Goal: Task Accomplishment & Management: Manage account settings

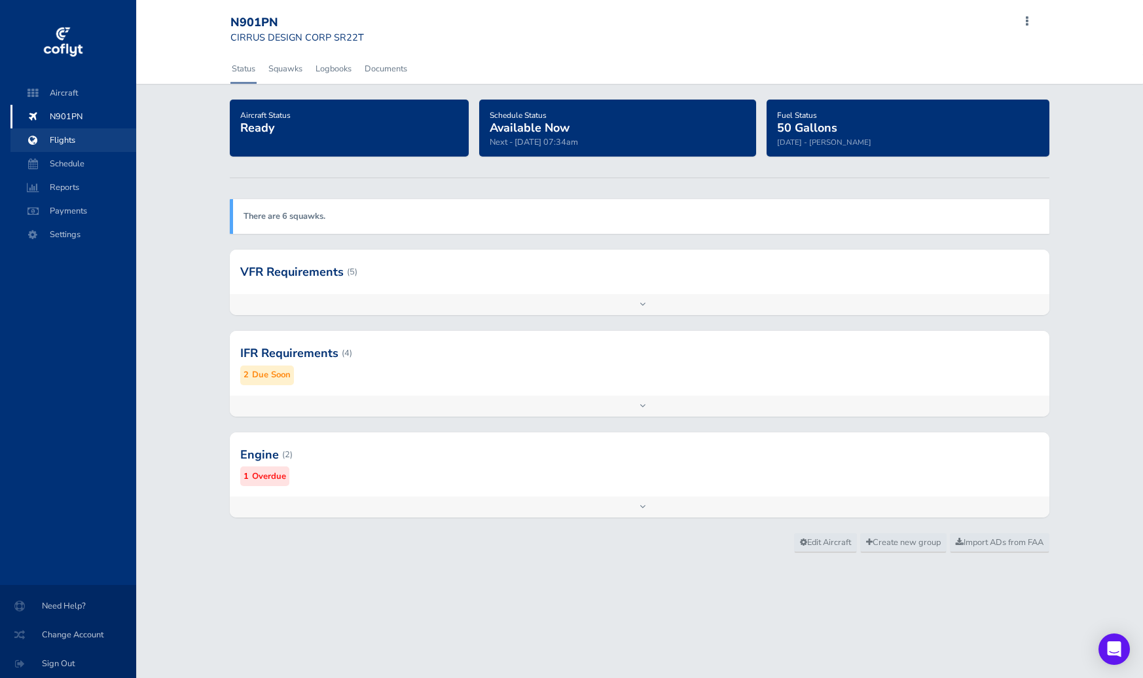
click at [75, 147] on span "Flights" at bounding box center [74, 140] width 100 height 24
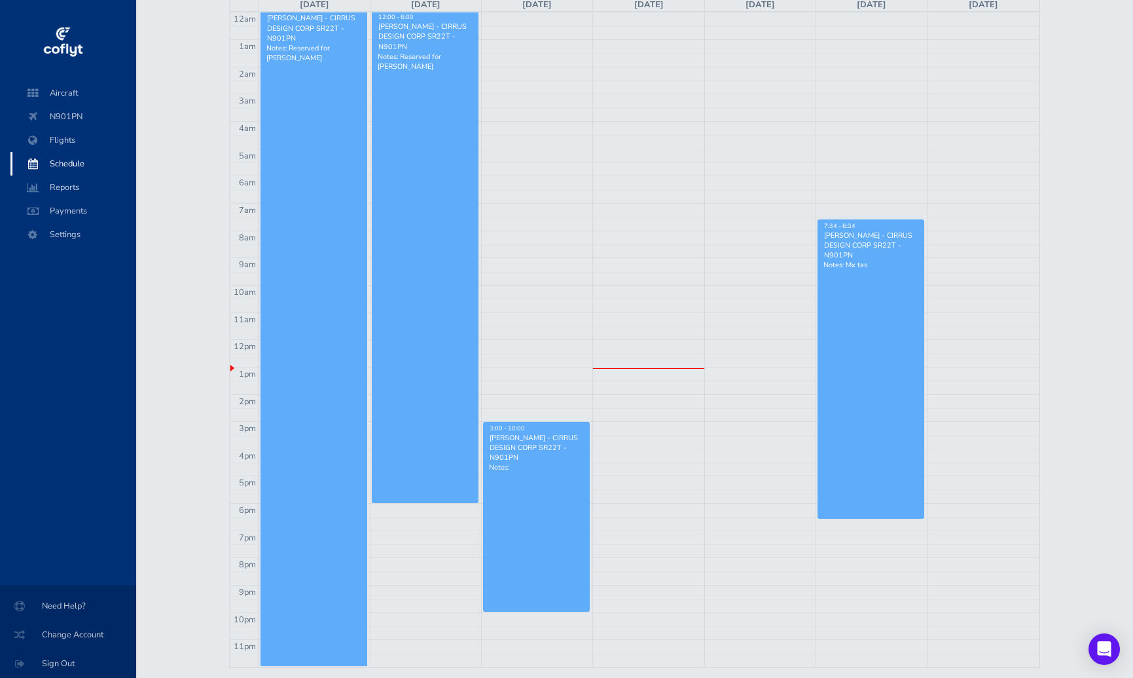
scroll to position [131, 0]
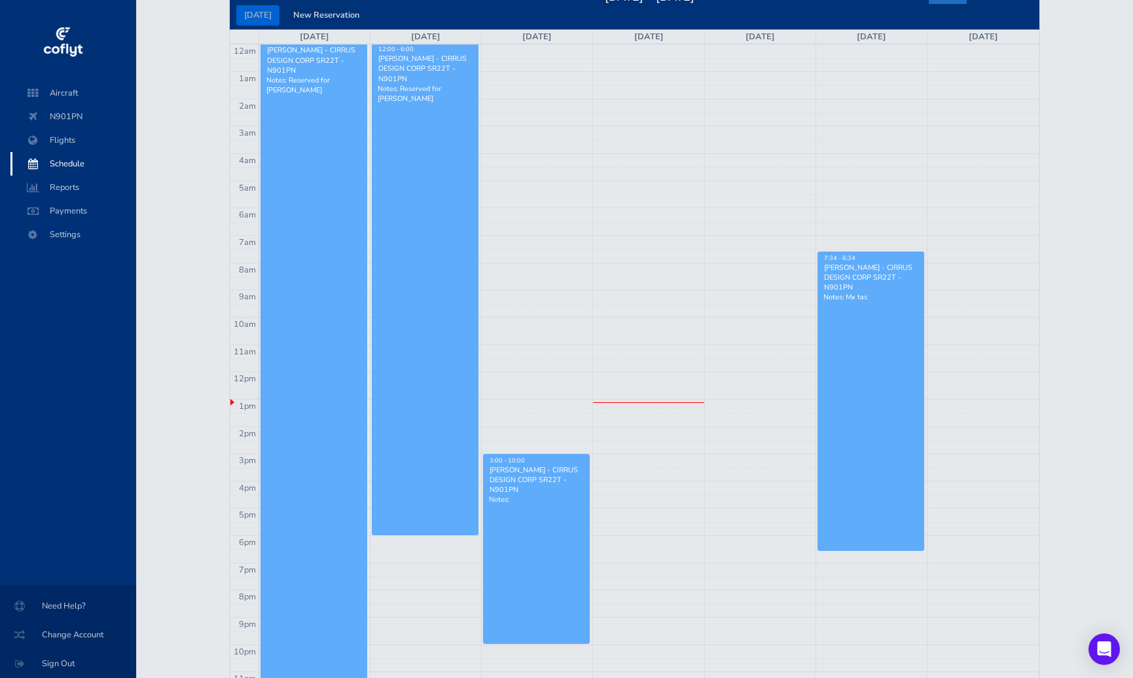
click at [42, 160] on span at bounding box center [33, 164] width 24 height 24
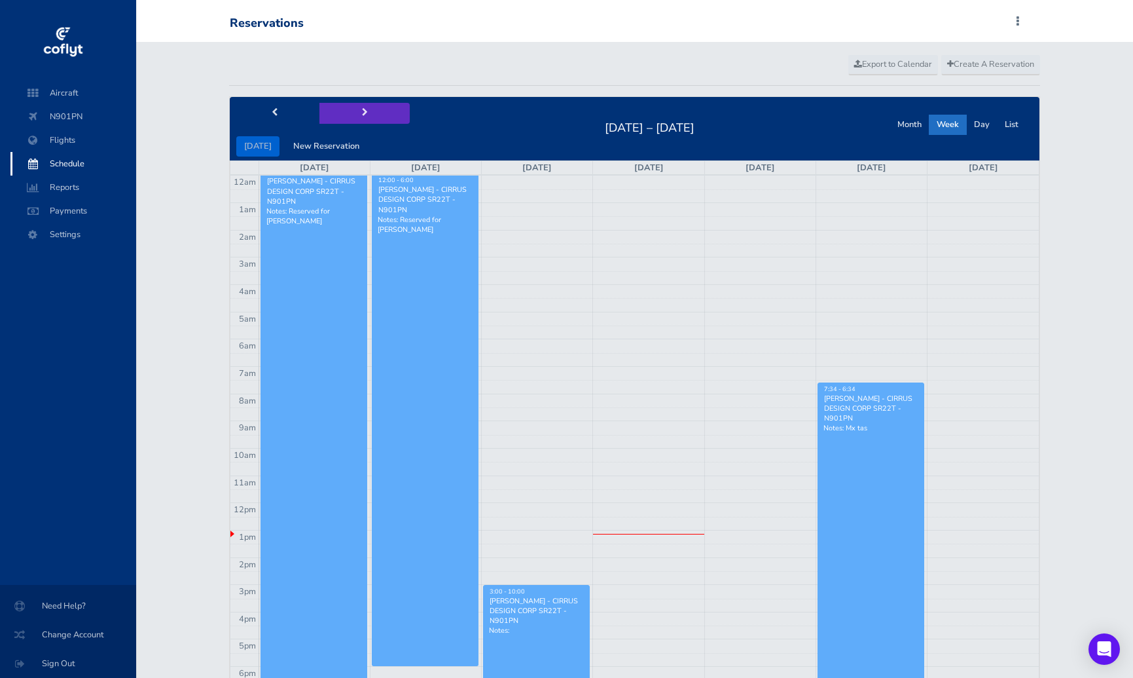
click at [366, 119] on button "next" at bounding box center [365, 113] width 90 height 20
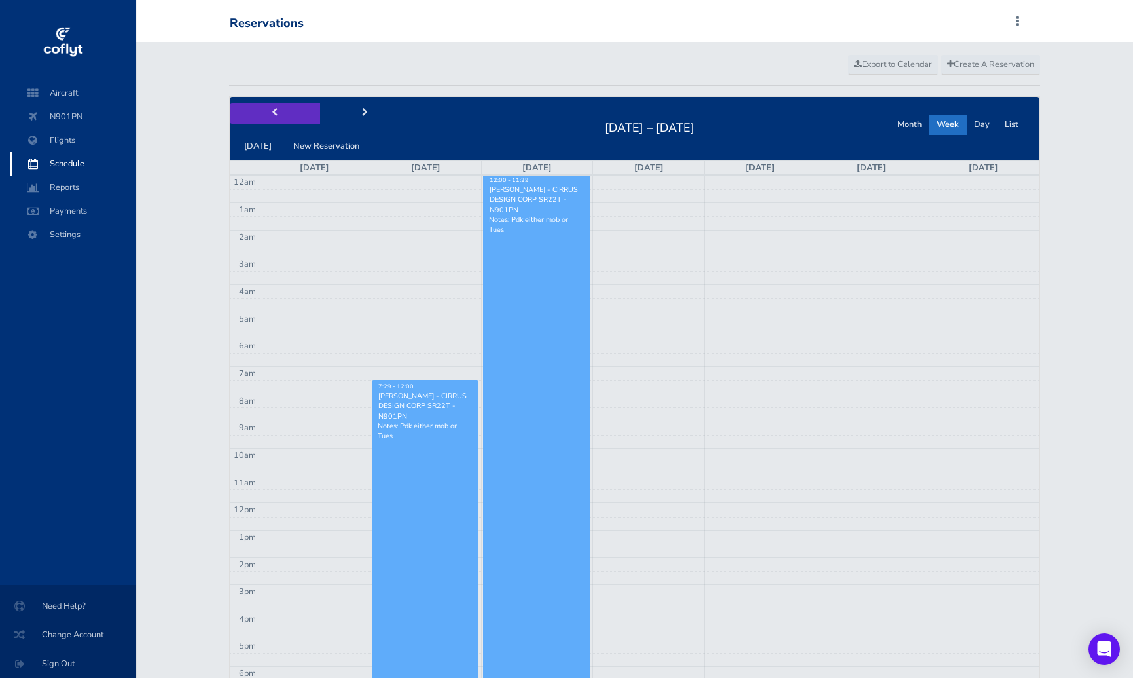
click at [280, 112] on button "prev" at bounding box center [275, 113] width 90 height 20
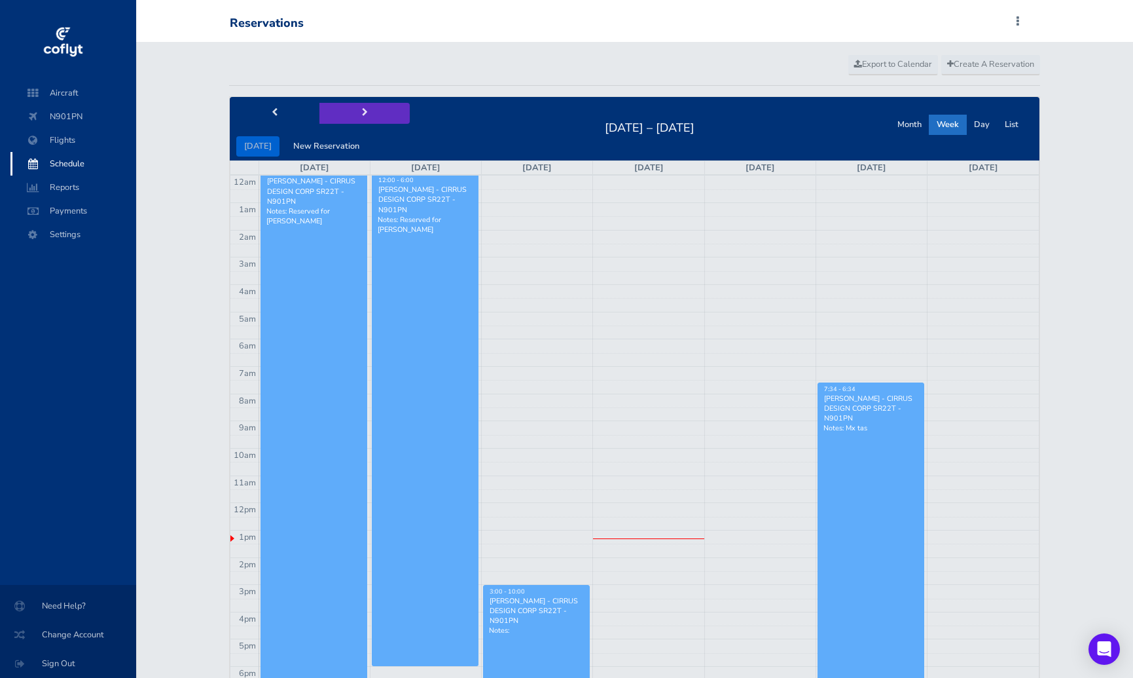
click at [362, 111] on span "next" at bounding box center [365, 113] width 6 height 9
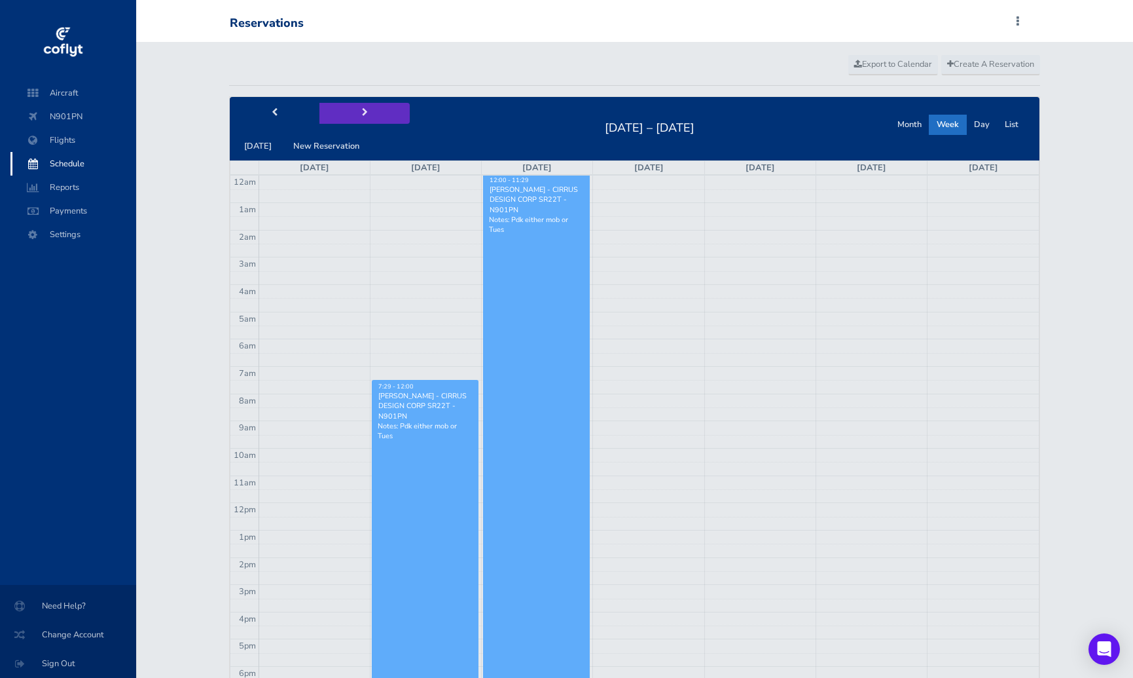
click at [362, 111] on span "next" at bounding box center [365, 113] width 6 height 9
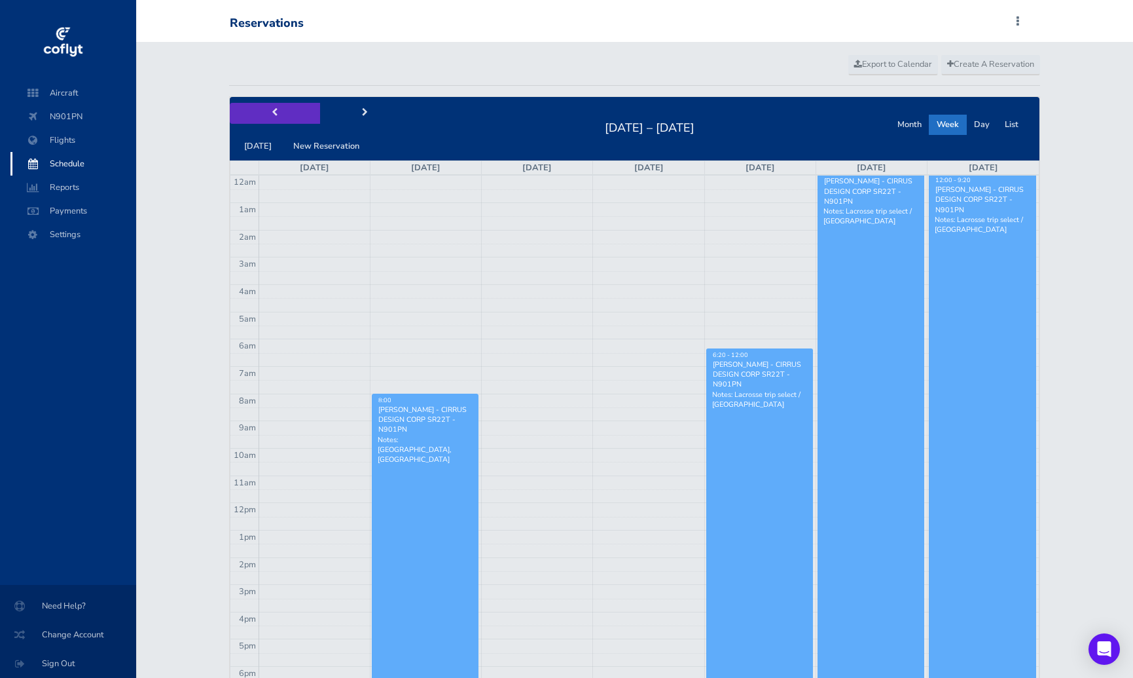
click at [272, 117] on span "prev" at bounding box center [275, 113] width 6 height 9
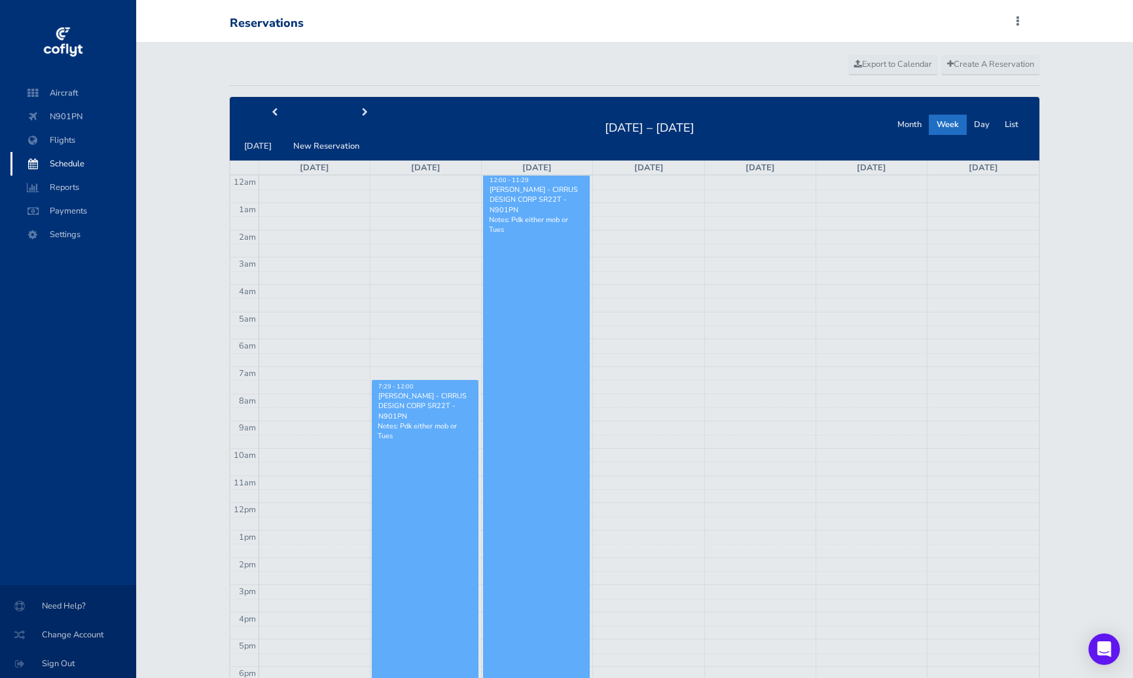
click at [435, 408] on div "[PERSON_NAME] - CIRRUS DESIGN CORP SR22T - N901PN" at bounding box center [425, 406] width 95 height 30
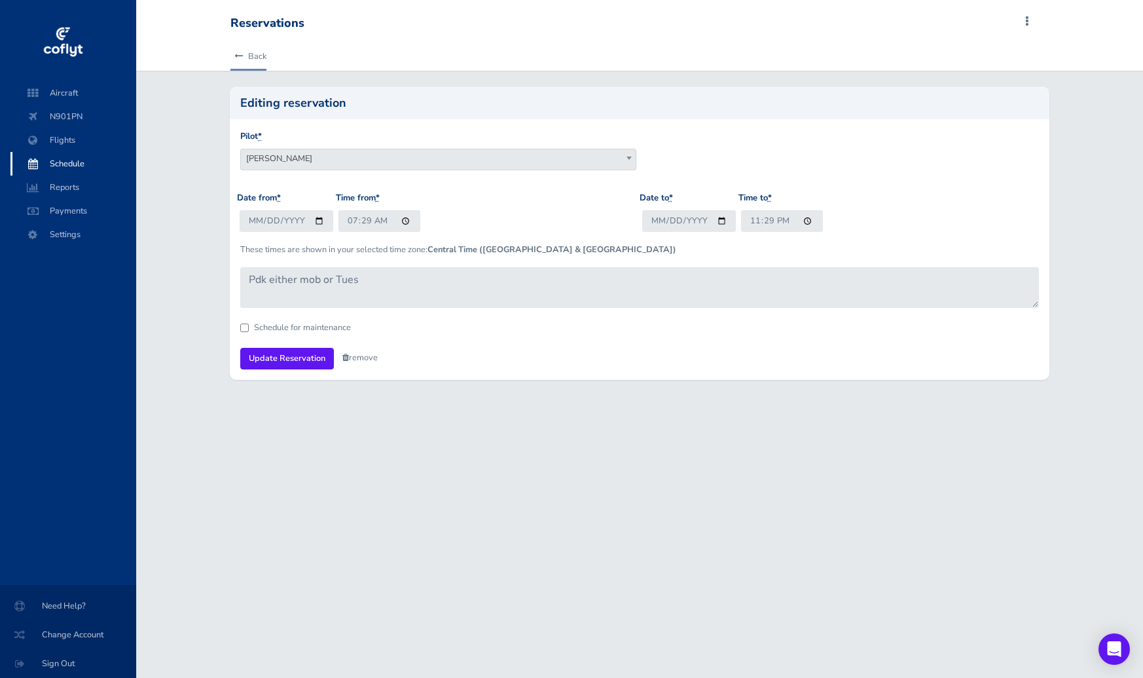
click at [251, 54] on link "Back" at bounding box center [248, 56] width 36 height 29
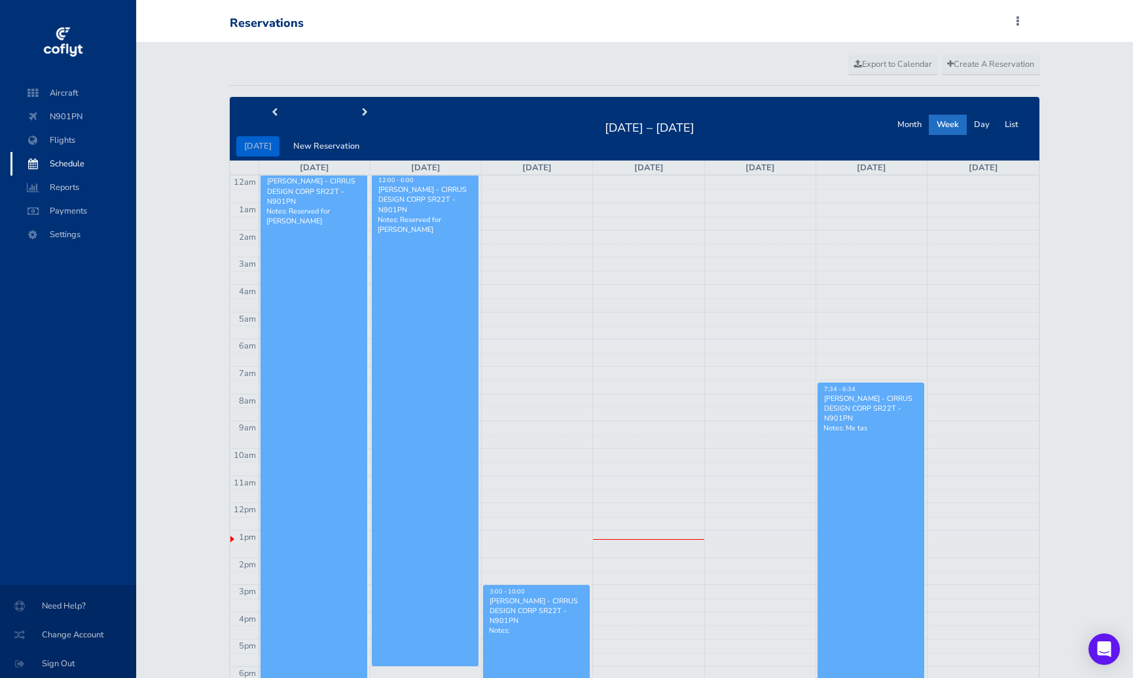
click at [213, 272] on div "Create A Reservation Export to Calendar today New Reservation Aug 10 – 16, 2025…" at bounding box center [634, 436] width 997 height 789
click at [360, 120] on button "next" at bounding box center [365, 113] width 90 height 20
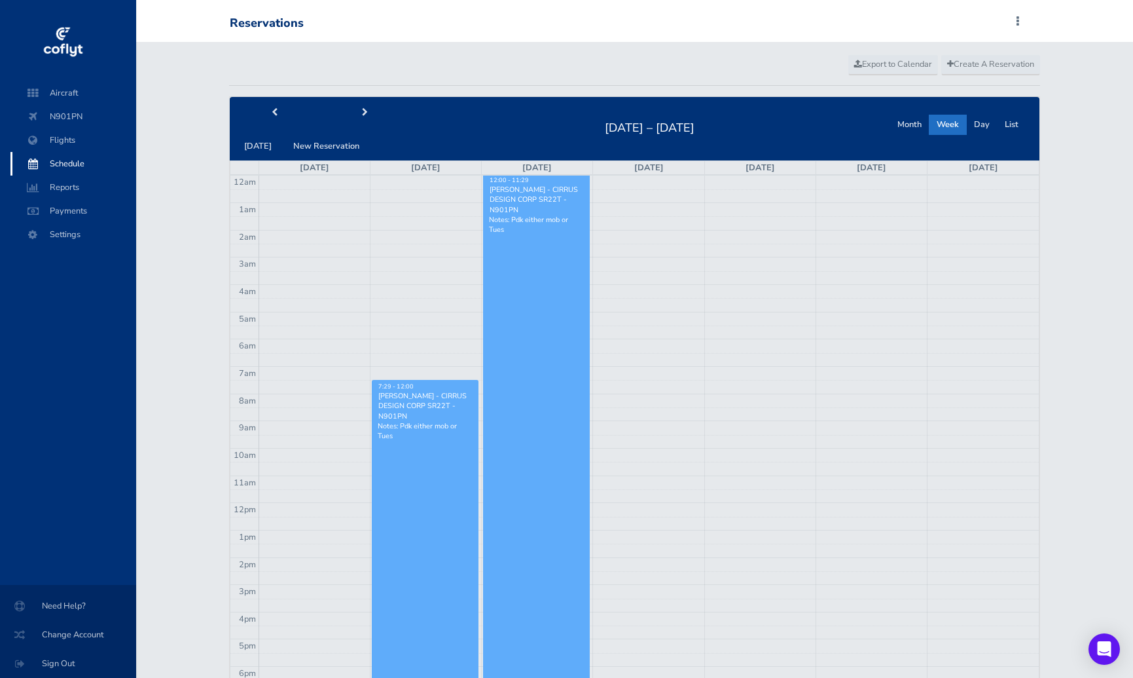
click at [413, 439] on p "Notes: Pdk either mob or Tues" at bounding box center [425, 431] width 95 height 20
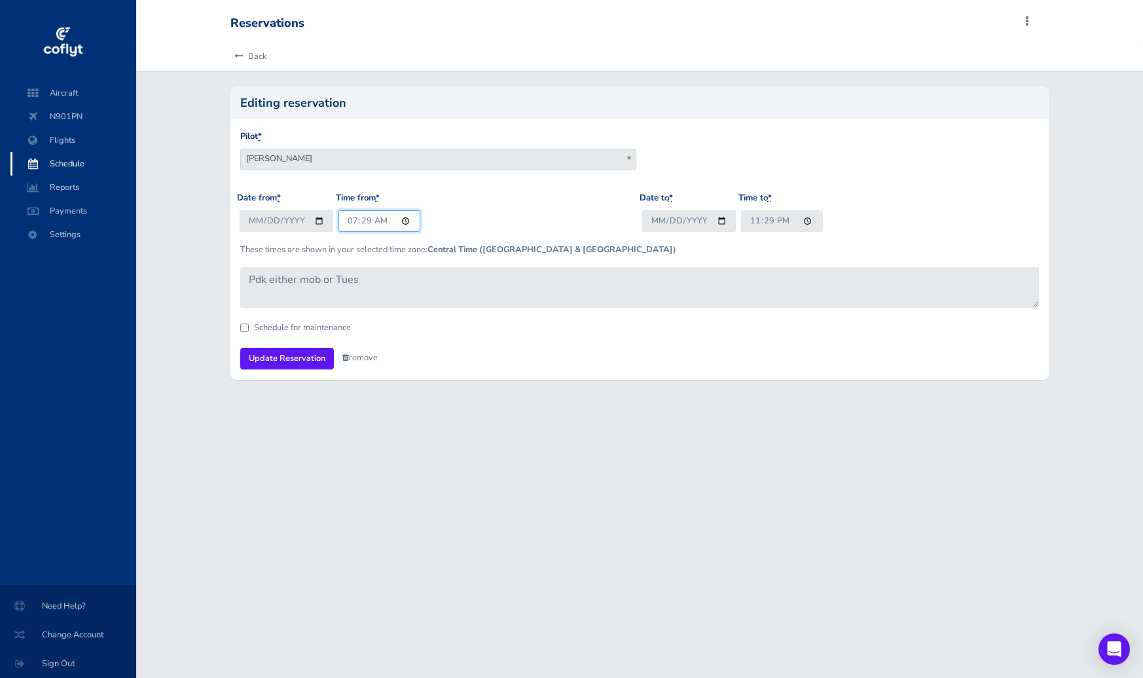
click at [387, 223] on input "07:29" at bounding box center [380, 221] width 82 height 22
click at [404, 219] on input "07:29" at bounding box center [380, 221] width 82 height 22
click at [464, 215] on div "Date from * 2025-08-18 Time from * 07:29" at bounding box center [438, 216] width 403 height 51
click at [800, 219] on input "23:29" at bounding box center [782, 221] width 82 height 22
click at [260, 55] on link "Back" at bounding box center [248, 56] width 36 height 29
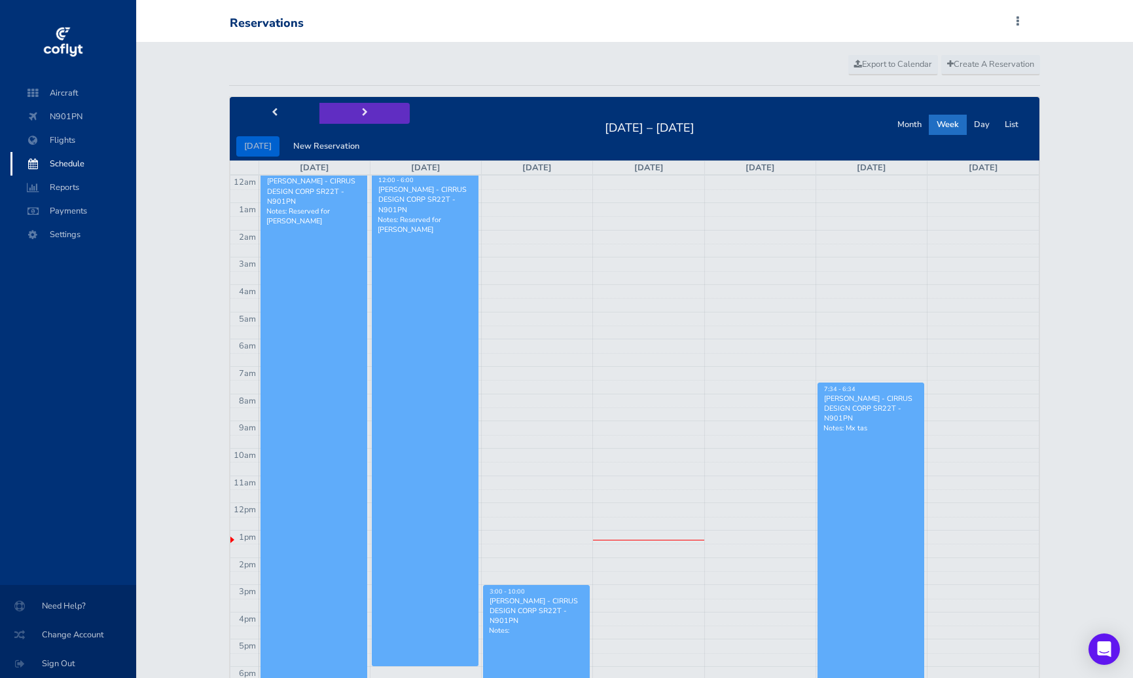
click at [369, 115] on button "next" at bounding box center [365, 113] width 90 height 20
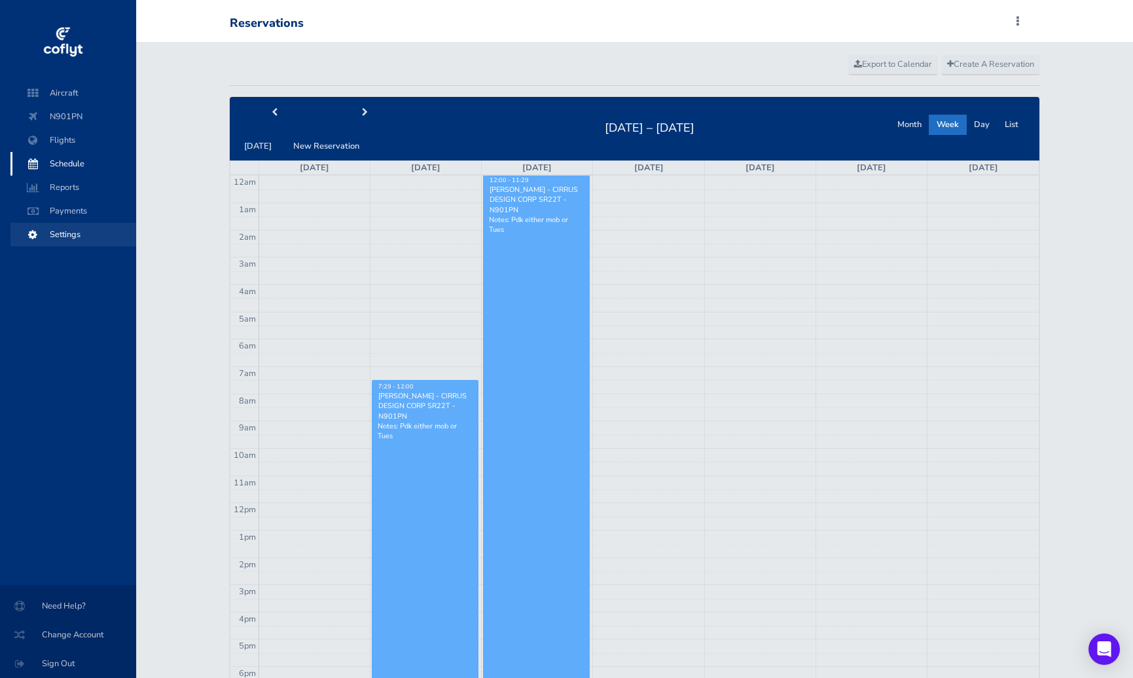
click at [56, 242] on span "Settings" at bounding box center [74, 235] width 100 height 24
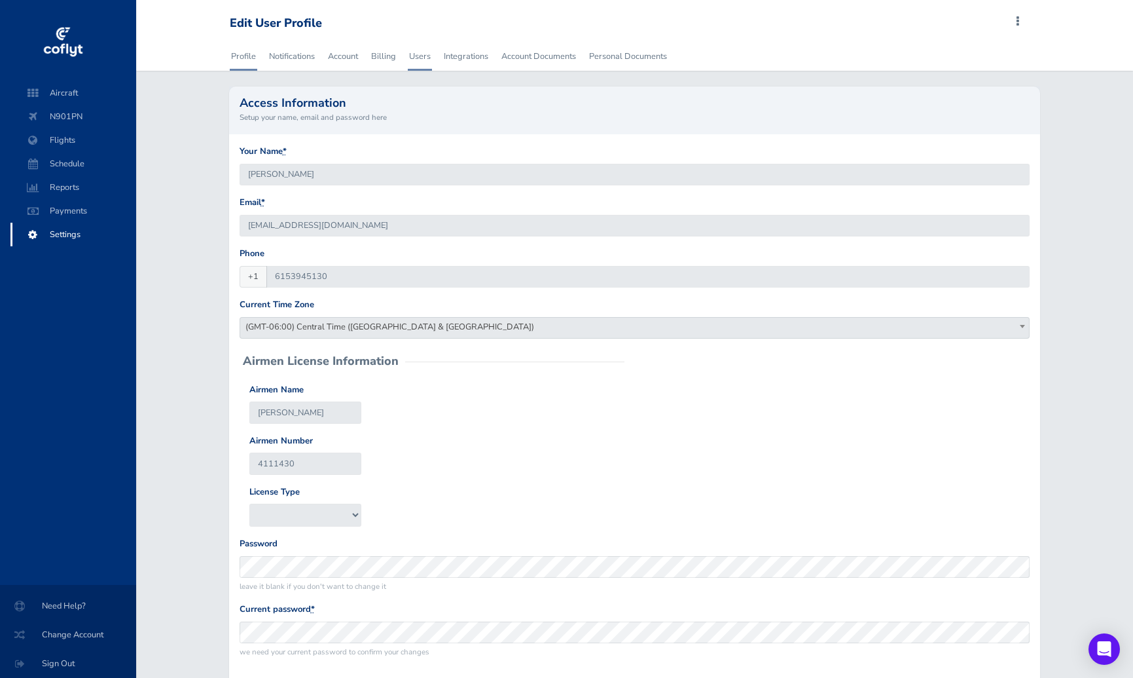
click at [418, 59] on link "Users" at bounding box center [420, 56] width 24 height 29
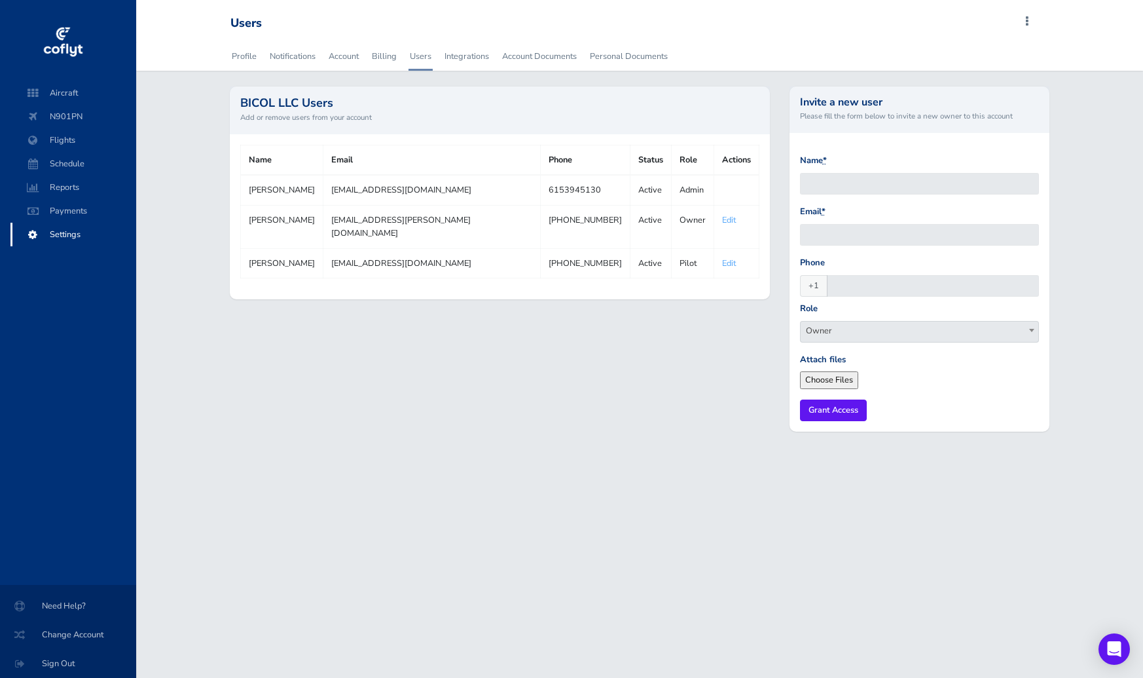
click at [270, 253] on td "[PERSON_NAME]" at bounding box center [282, 262] width 83 height 29
click at [722, 257] on link "Edit" at bounding box center [729, 263] width 14 height 12
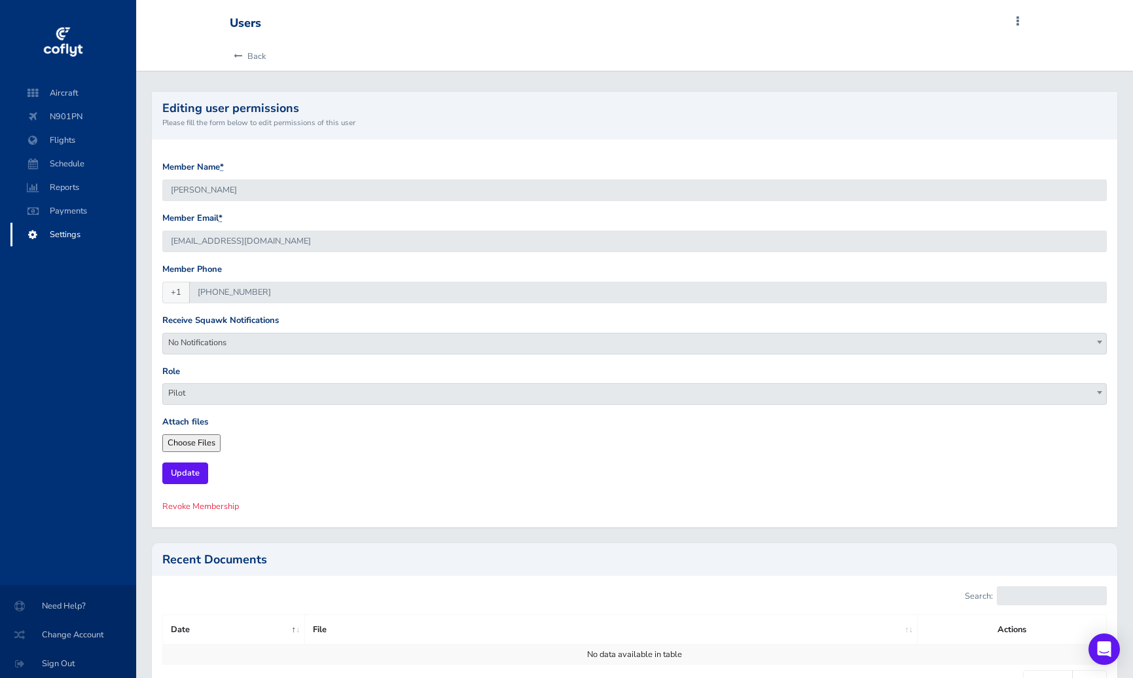
click at [286, 392] on span "Pilot" at bounding box center [635, 393] width 944 height 18
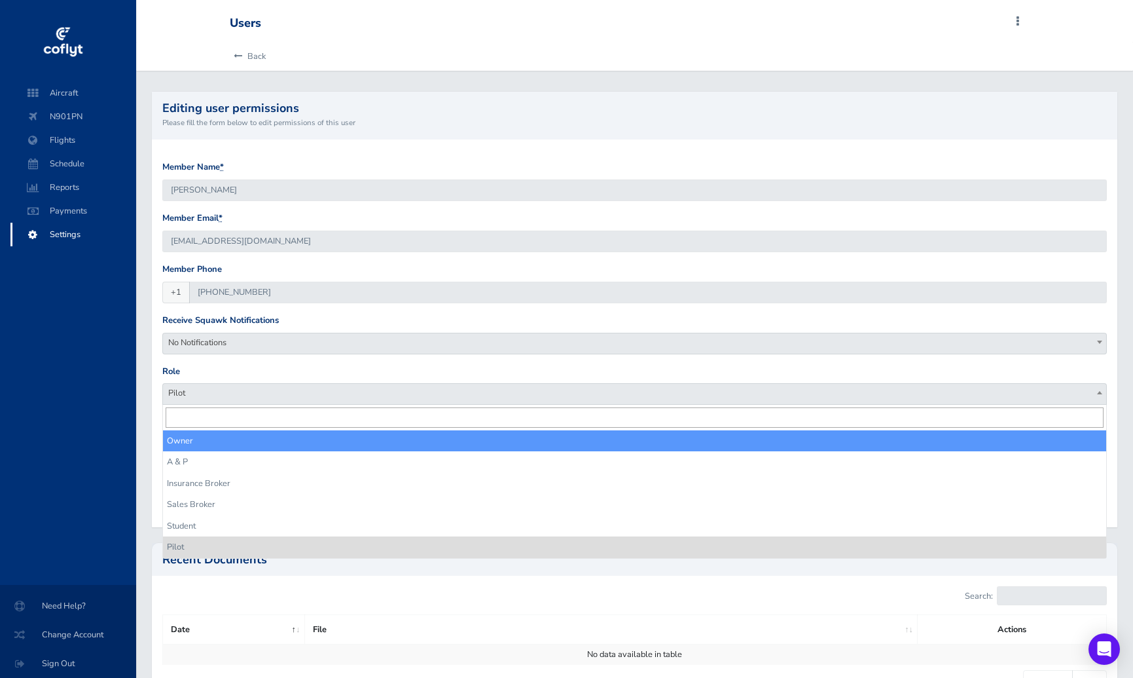
select select "owner"
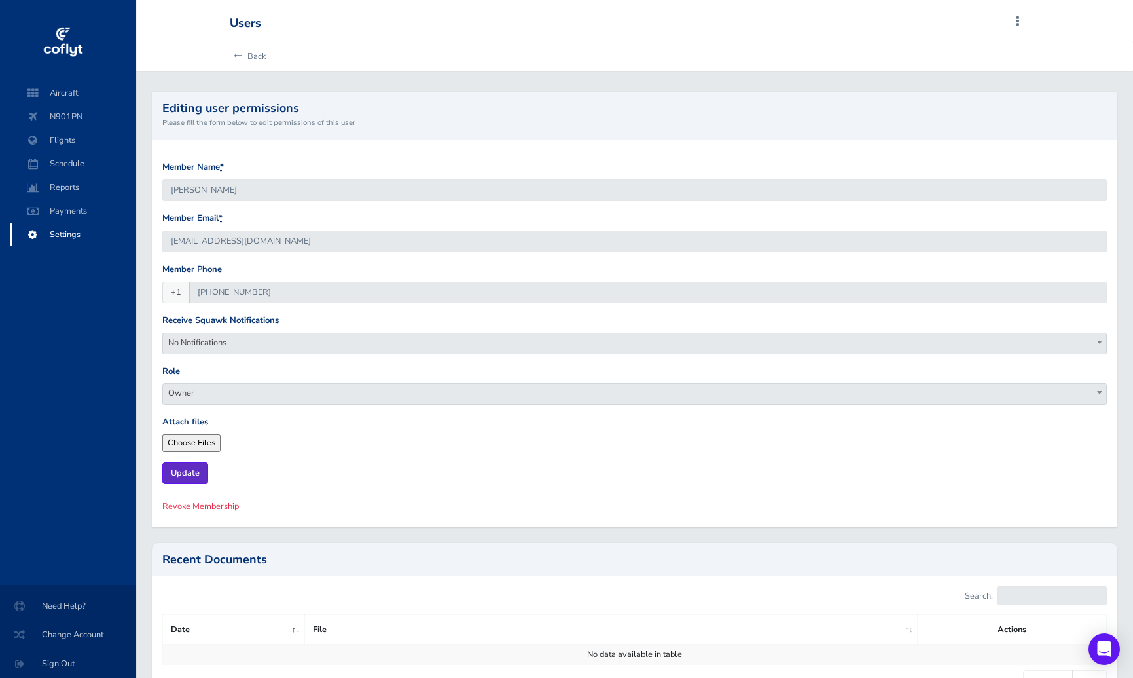
click at [185, 475] on input "Update" at bounding box center [185, 473] width 46 height 22
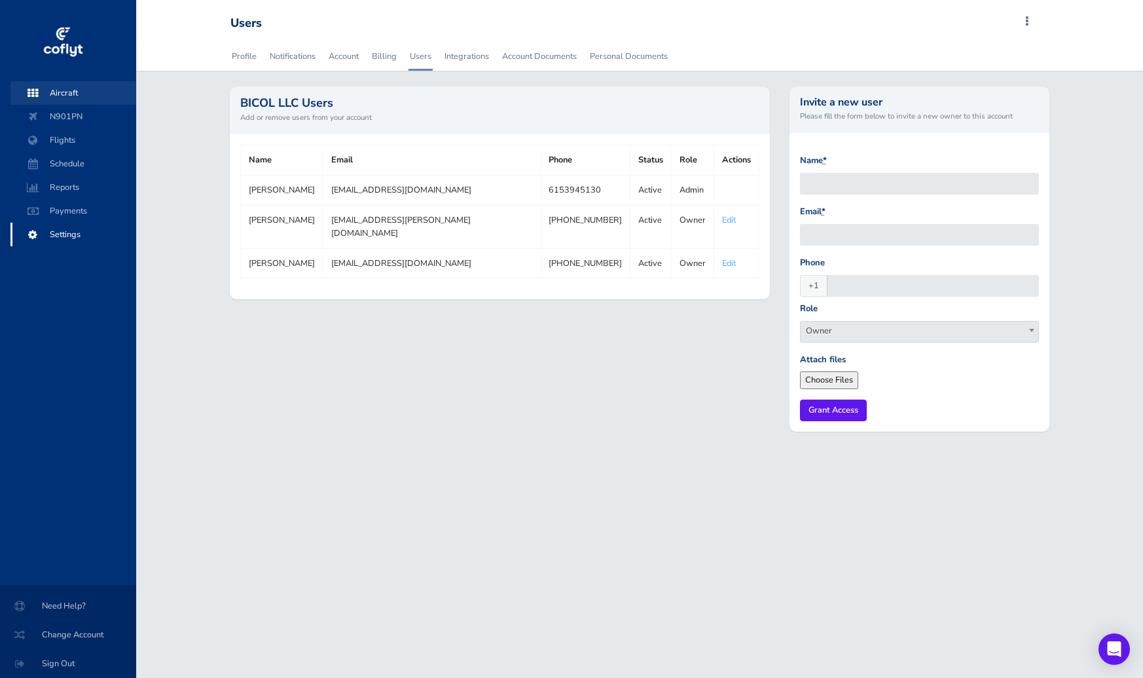
click at [67, 98] on span "Aircraft" at bounding box center [74, 93] width 100 height 24
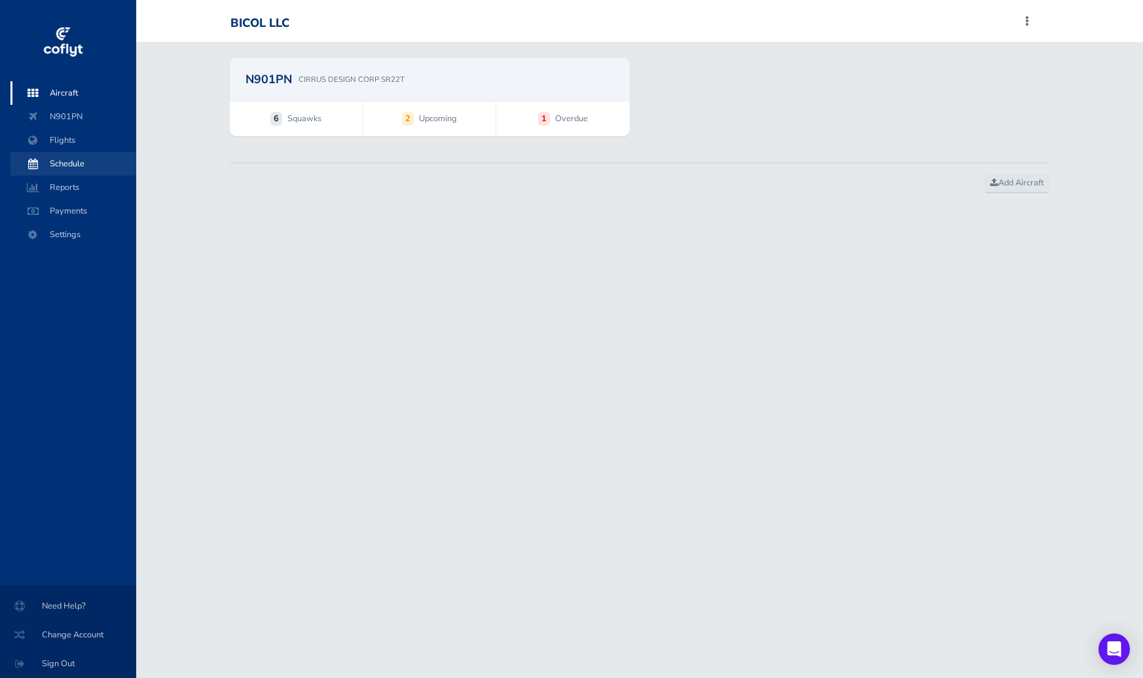
click at [50, 160] on span "Schedule" at bounding box center [74, 164] width 100 height 24
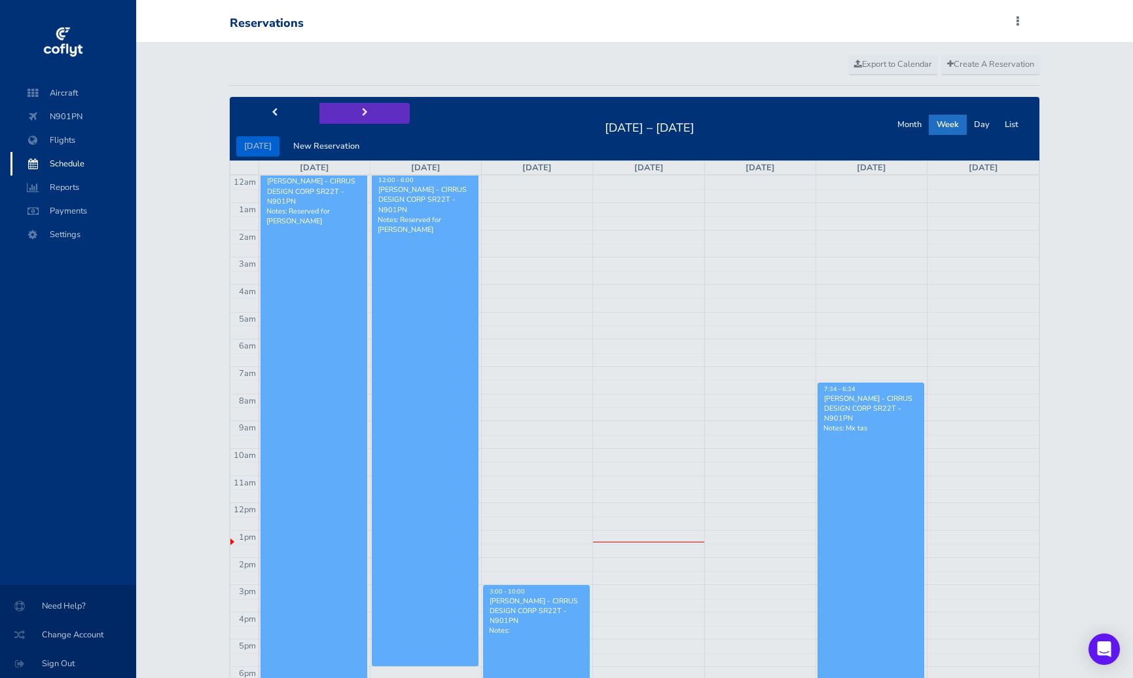
click at [366, 111] on button "next" at bounding box center [365, 113] width 90 height 20
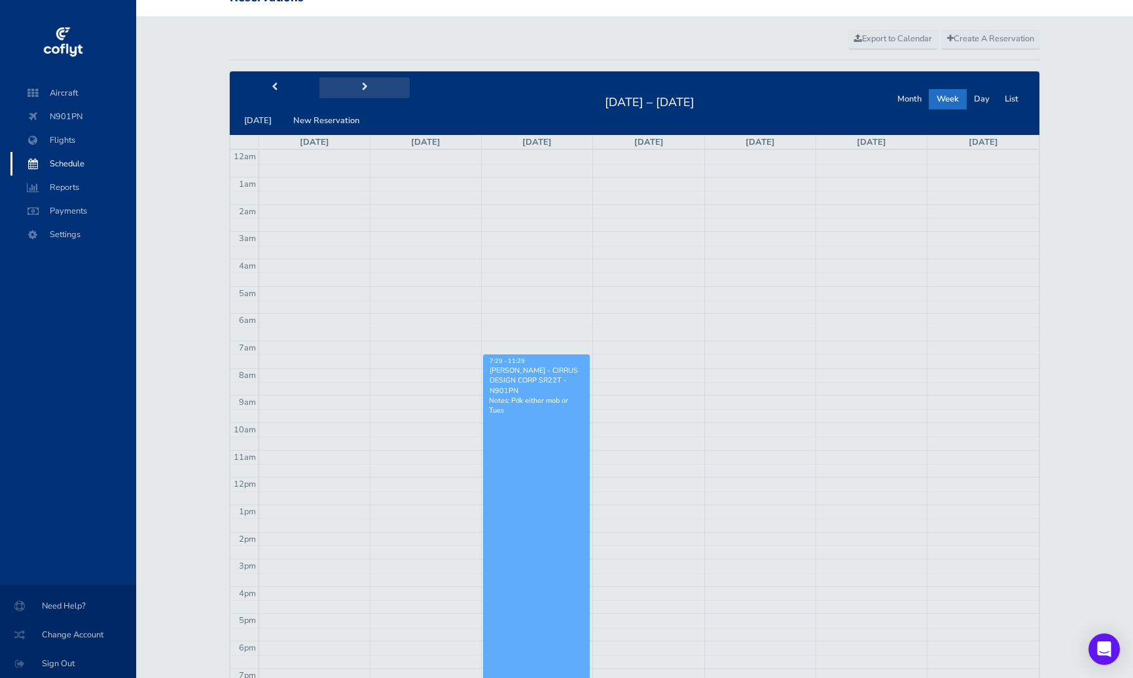
scroll to position [65, 0]
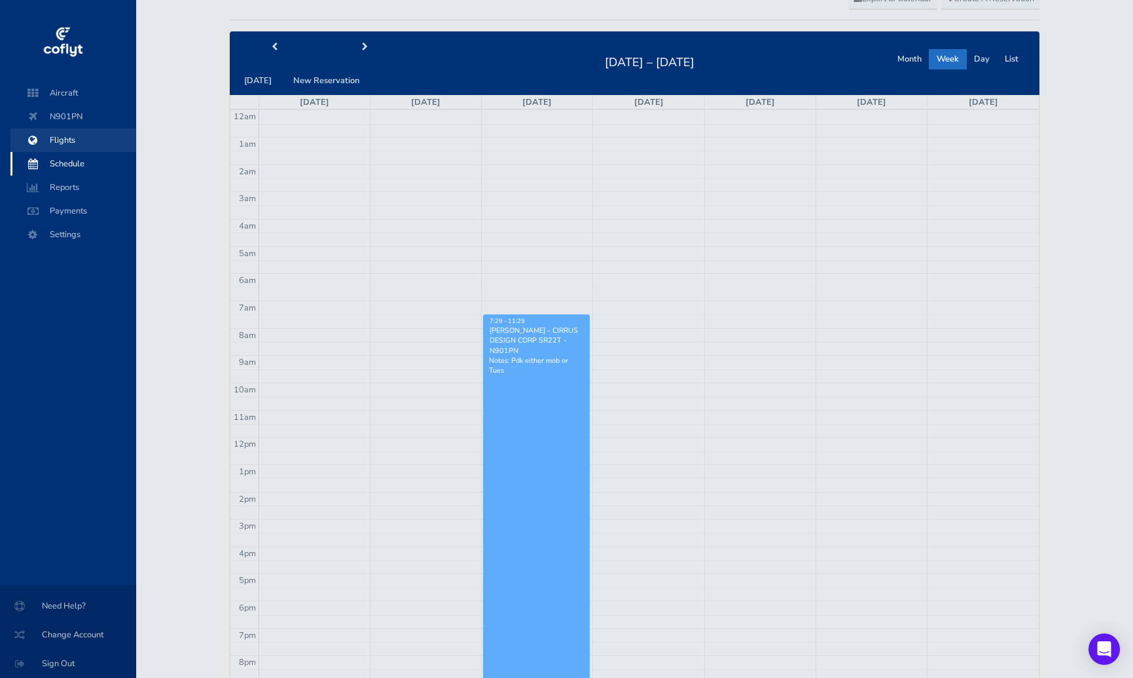
click at [64, 132] on span "Flights" at bounding box center [74, 140] width 100 height 24
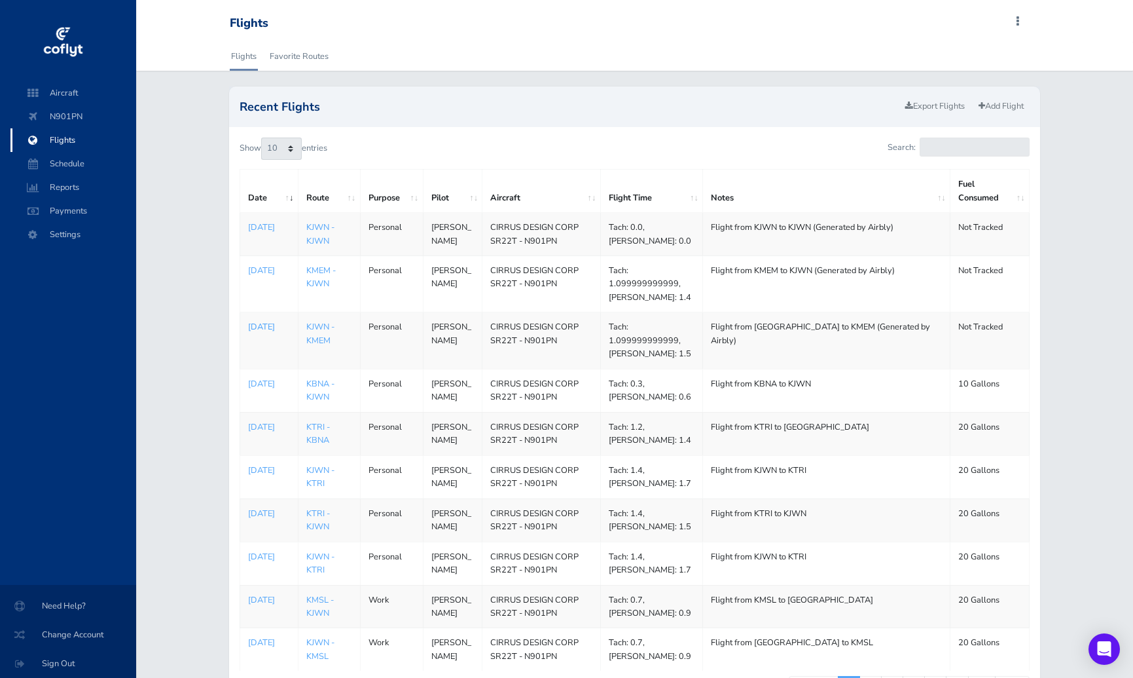
click at [261, 333] on p "[DATE]" at bounding box center [269, 326] width 42 height 13
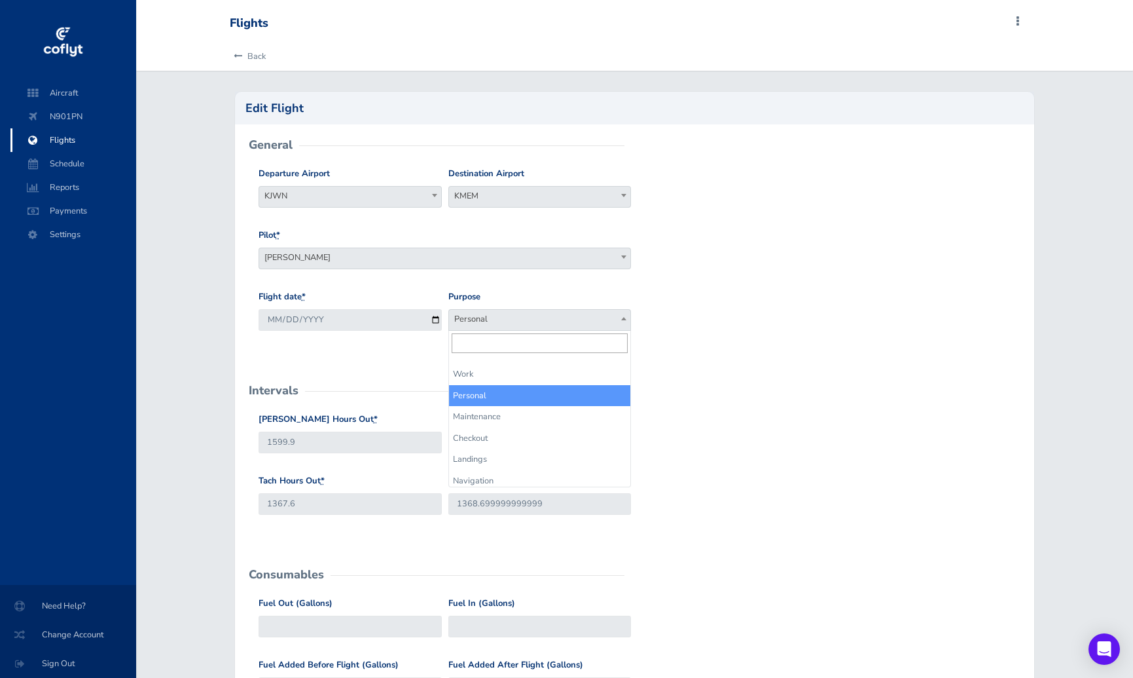
click at [492, 323] on span "Personal" at bounding box center [540, 319] width 182 height 18
select select "Work"
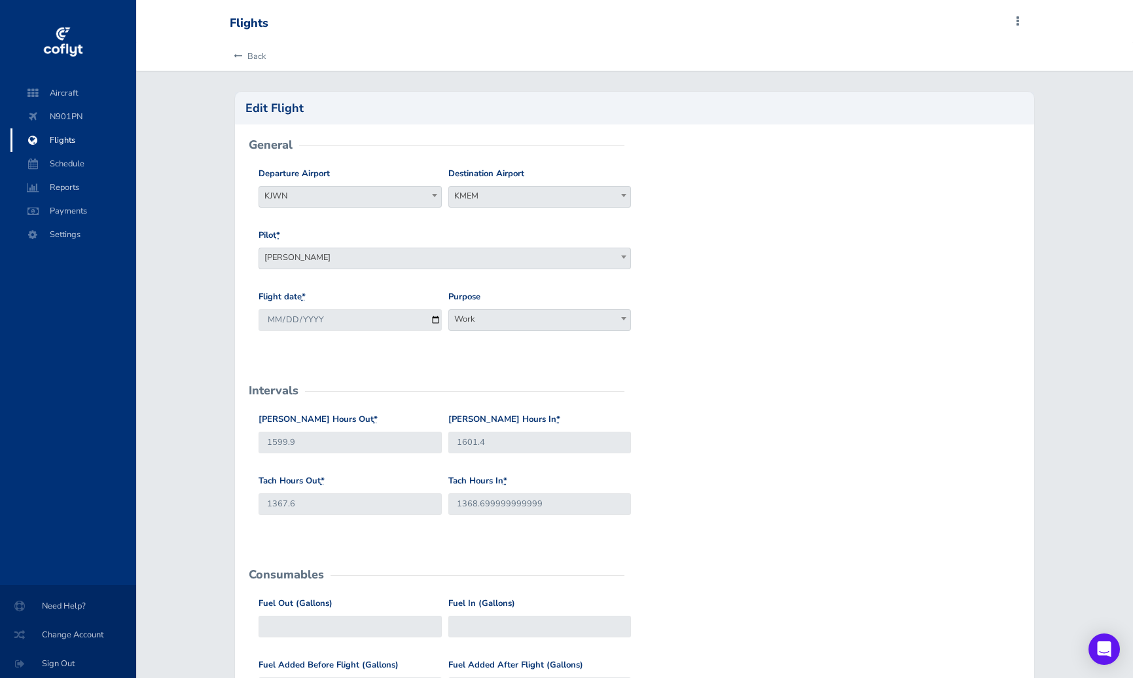
click at [712, 329] on div "Flight date * [DATE] Purpose Work Personal Maintenance Checkout Landings Naviga…" at bounding box center [634, 321] width 759 height 62
click at [336, 437] on input "1599.9" at bounding box center [350, 443] width 183 height 22
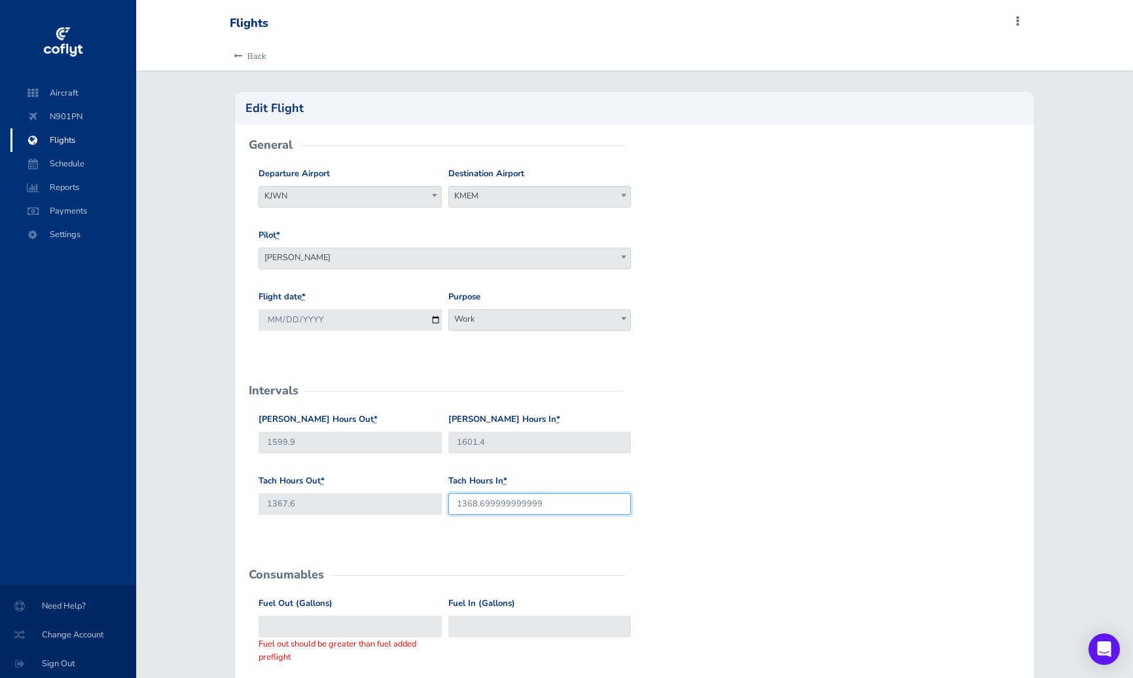
drag, startPoint x: 570, startPoint y: 507, endPoint x: 480, endPoint y: 507, distance: 89.7
click at [480, 507] on input "1368.699999999999" at bounding box center [540, 504] width 183 height 22
type input "1368.7"
click at [298, 628] on input "Fuel Out (Gallons)" at bounding box center [350, 627] width 183 height 22
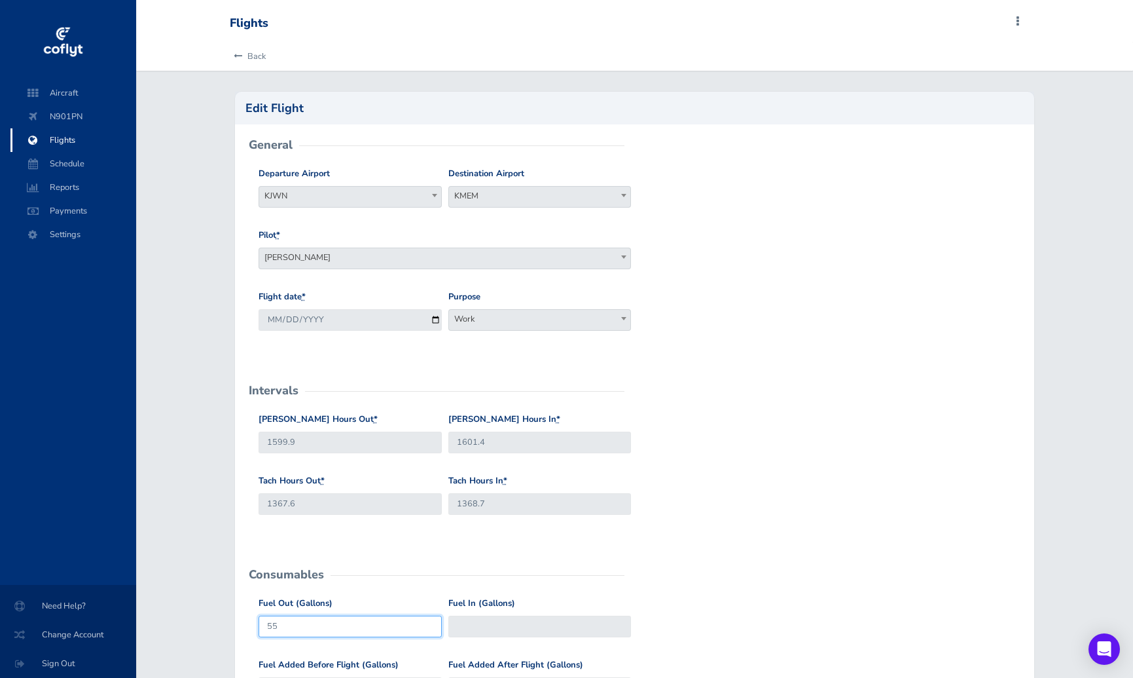
type input "55"
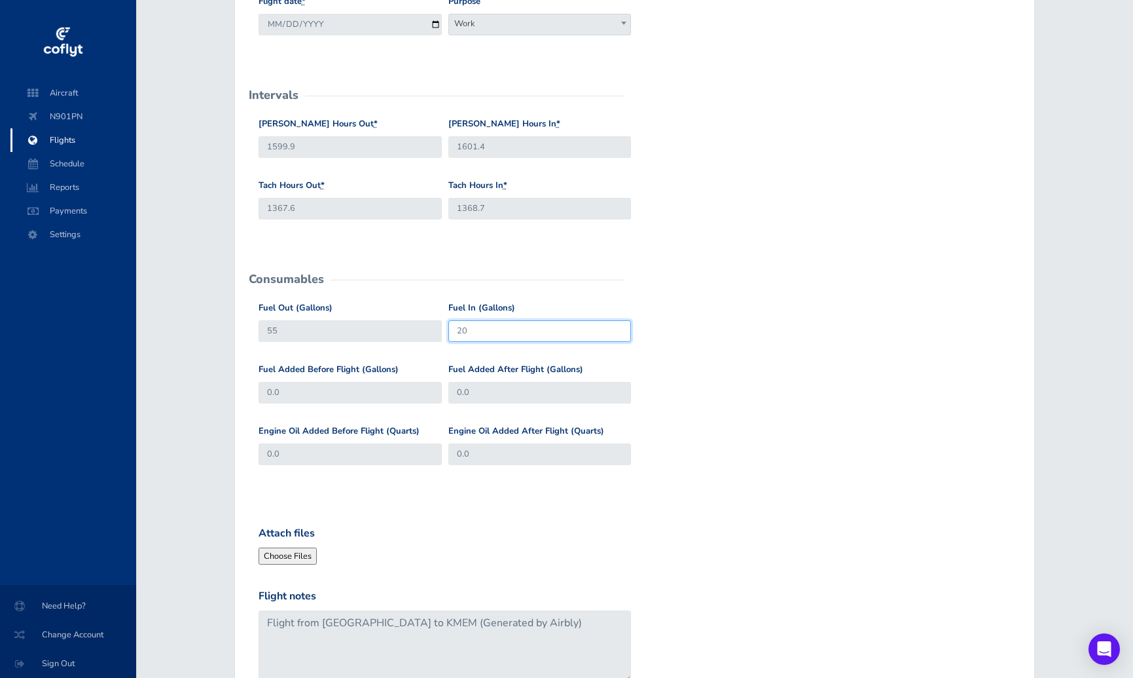
scroll to position [327, 0]
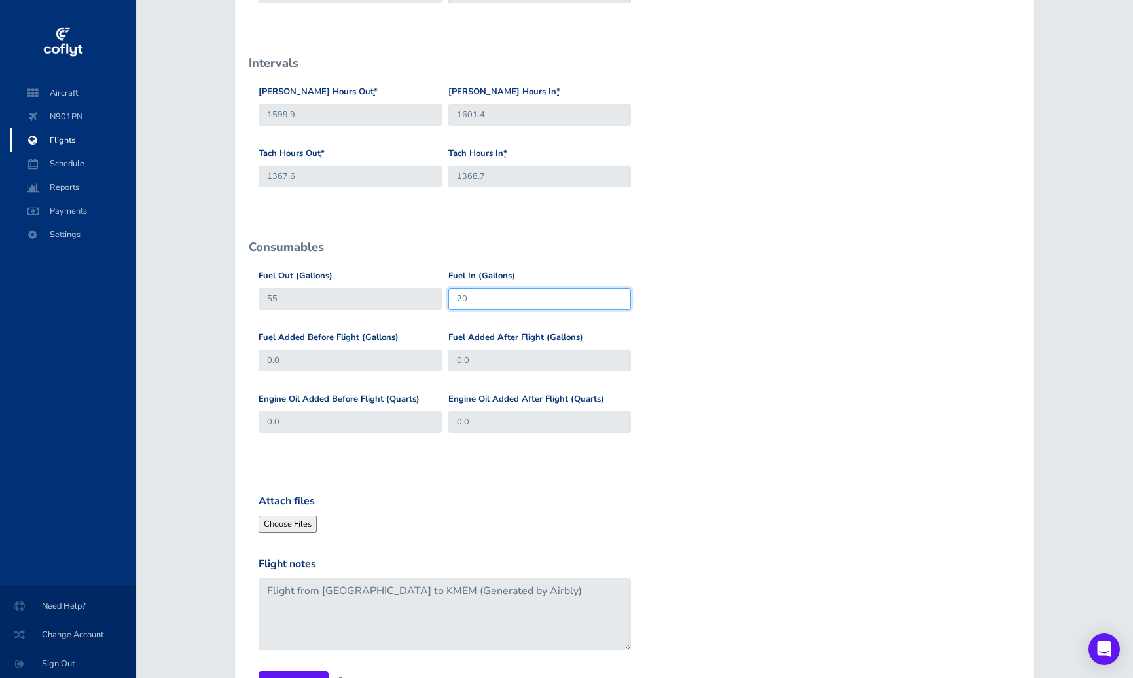
type input "20"
click at [388, 303] on input "55" at bounding box center [350, 299] width 183 height 22
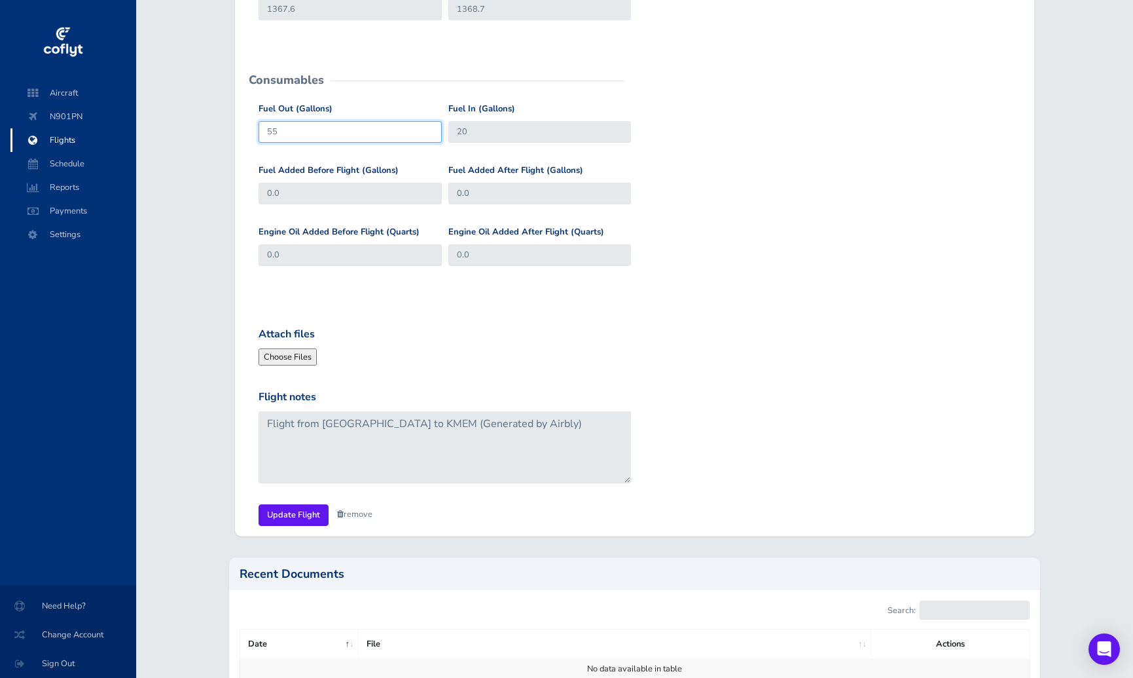
scroll to position [524, 0]
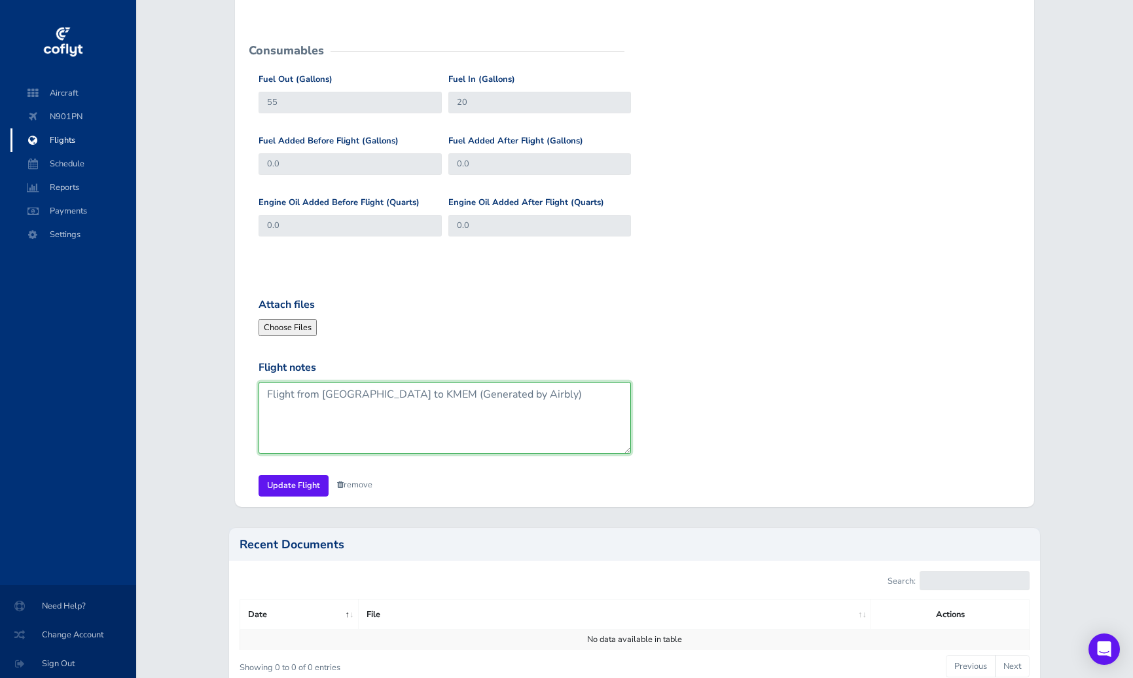
drag, startPoint x: 519, startPoint y: 391, endPoint x: 396, endPoint y: 394, distance: 123.8
click at [396, 394] on textarea "Flight from KJWN to KMEM (Generated by Airbly)" at bounding box center [445, 418] width 373 height 72
type textarea "Flight from KJWN to KMEM"
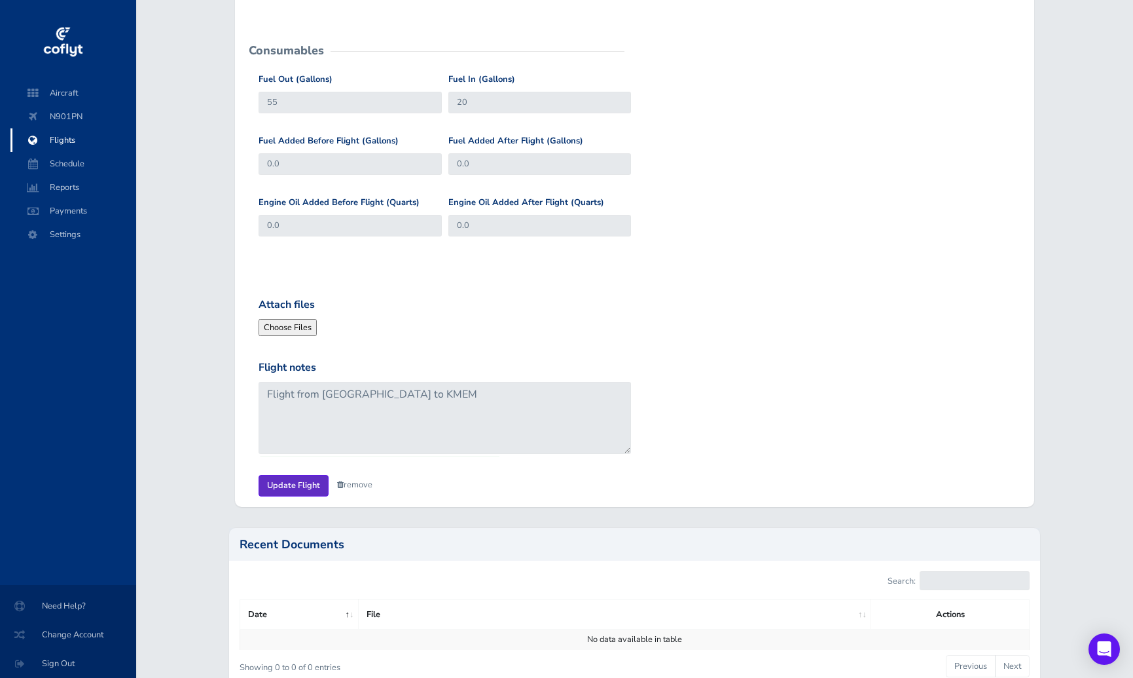
click at [282, 477] on input "Update Flight" at bounding box center [294, 486] width 70 height 22
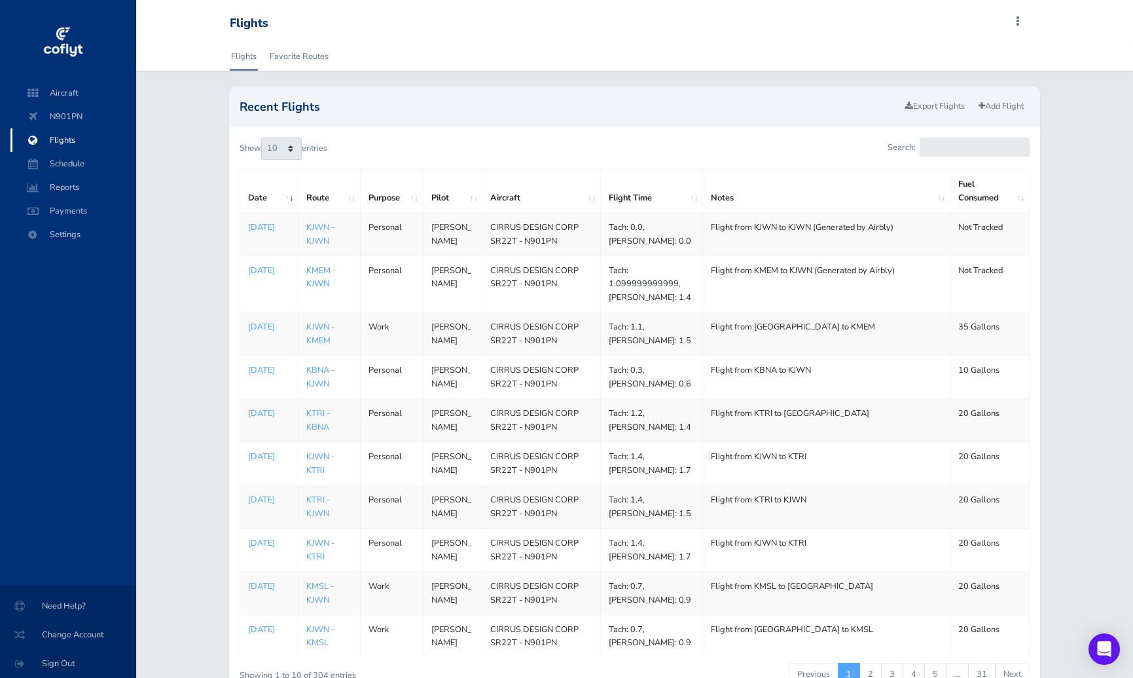
click at [319, 284] on link "KMEM - KJWN" at bounding box center [320, 277] width 29 height 25
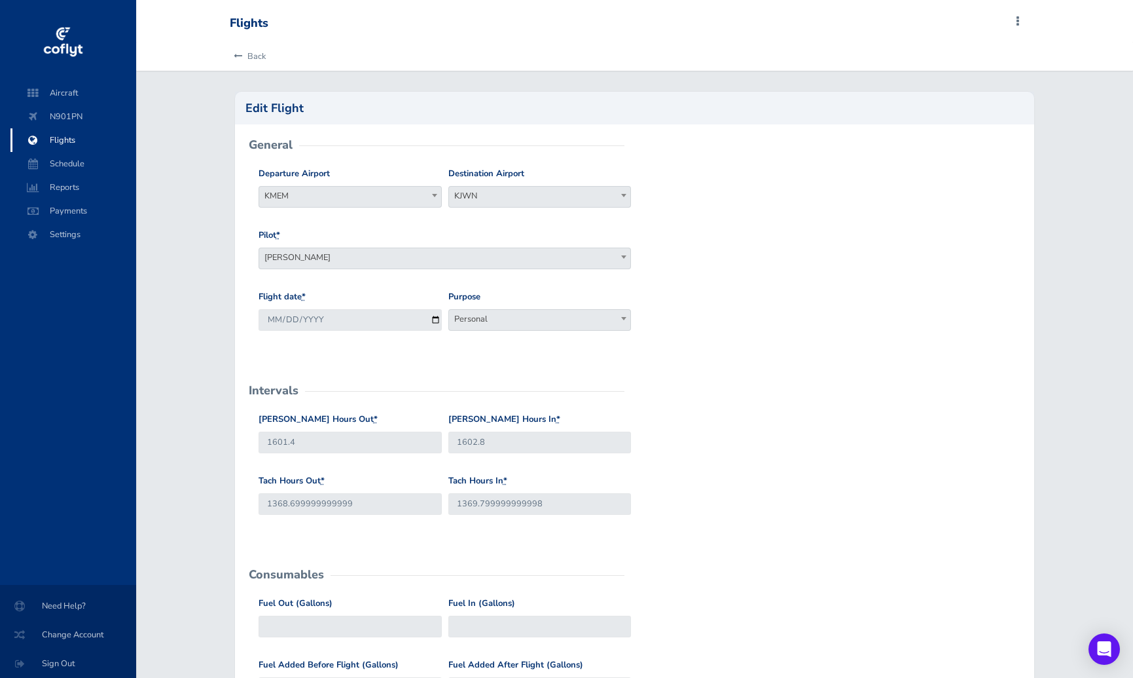
click at [495, 316] on span "Personal" at bounding box center [540, 319] width 182 height 18
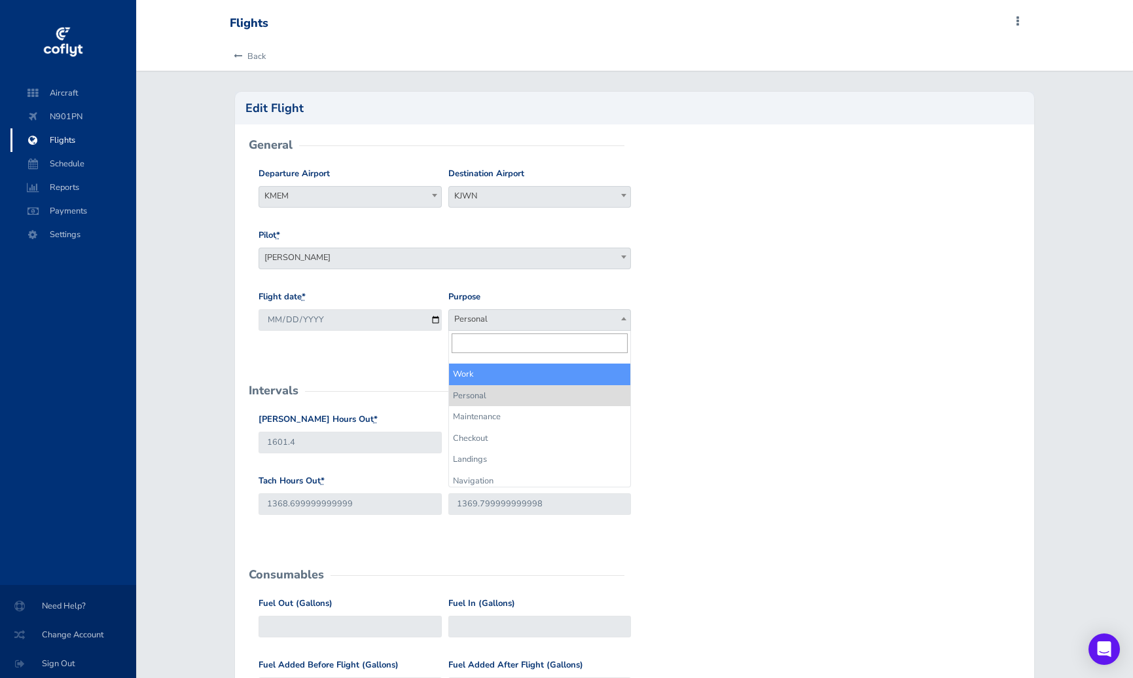
select select "Work"
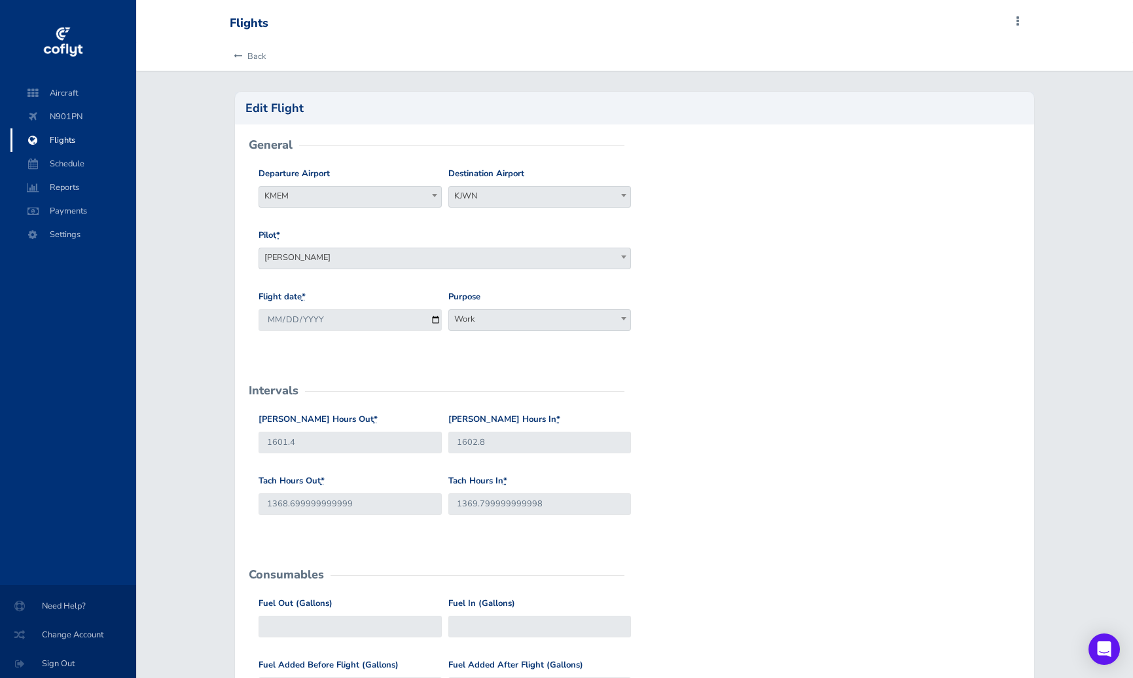
click at [759, 331] on div "Flight date * [DATE] Purpose Work Personal Maintenance Checkout Landings Naviga…" at bounding box center [634, 321] width 759 height 62
click at [363, 443] on input "1601.4" at bounding box center [350, 443] width 183 height 22
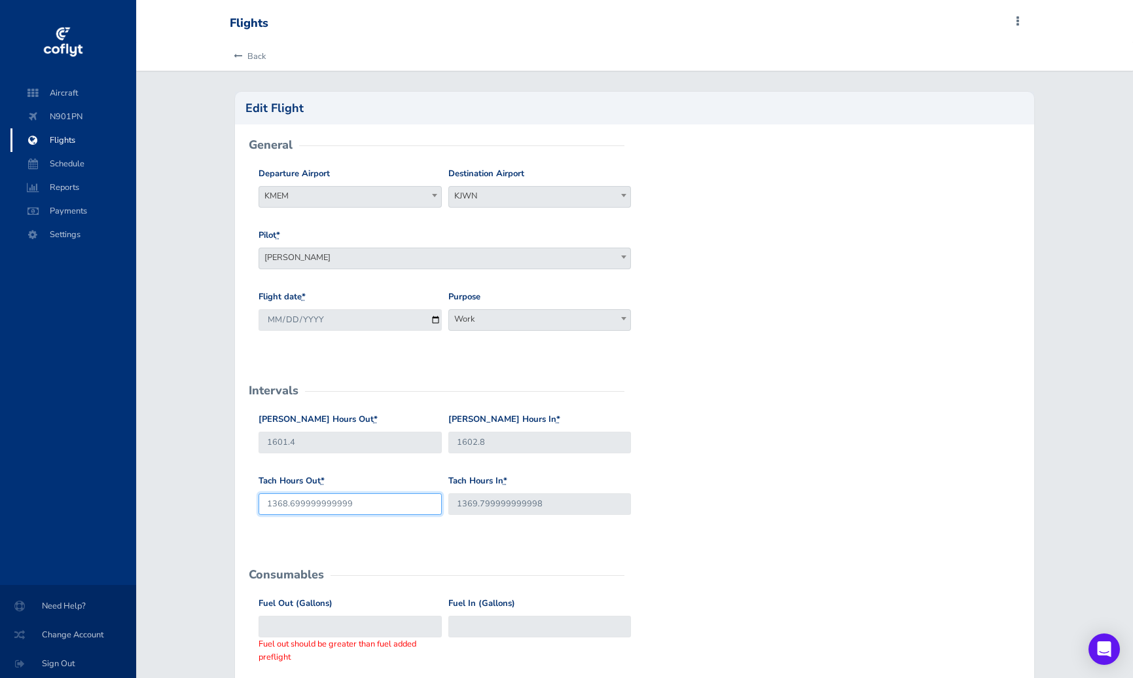
drag, startPoint x: 371, startPoint y: 502, endPoint x: 290, endPoint y: 506, distance: 81.3
click at [290, 506] on input "1368.699999999999" at bounding box center [350, 504] width 183 height 22
type input "1368.7"
click at [512, 446] on input "1602.8" at bounding box center [540, 443] width 183 height 22
drag, startPoint x: 555, startPoint y: 503, endPoint x: 481, endPoint y: 509, distance: 74.9
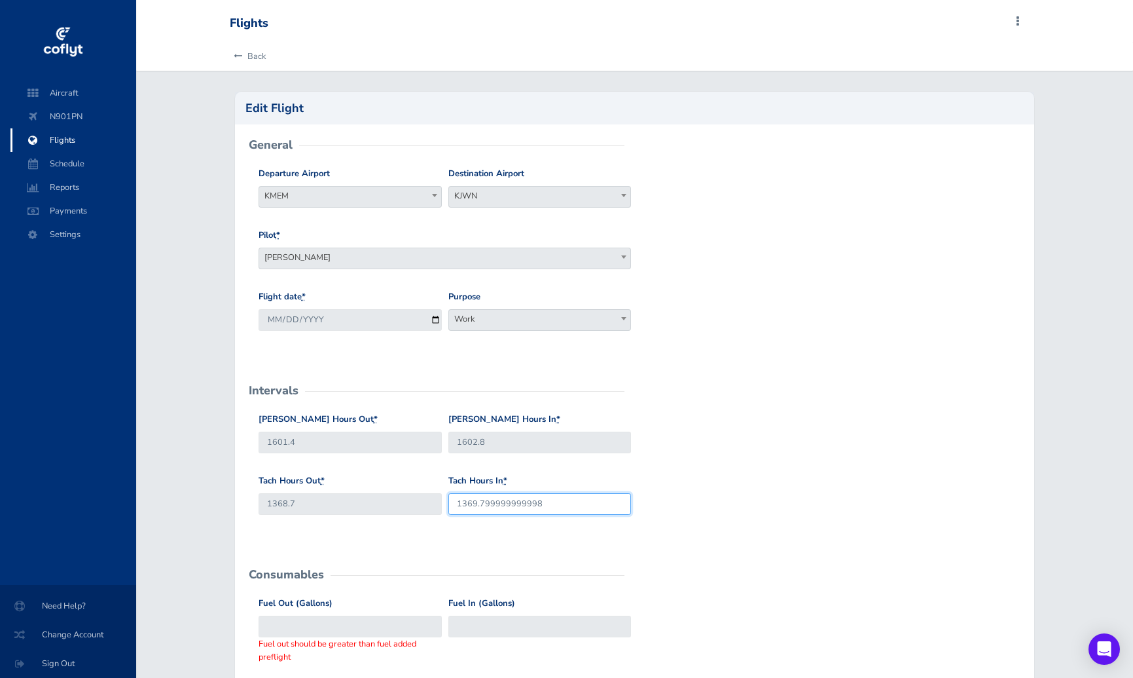
click at [481, 509] on input "1369.799999999998" at bounding box center [540, 504] width 183 height 22
type input "1369.9"
click at [327, 626] on input "Fuel Out (Gallons)" at bounding box center [350, 627] width 183 height 22
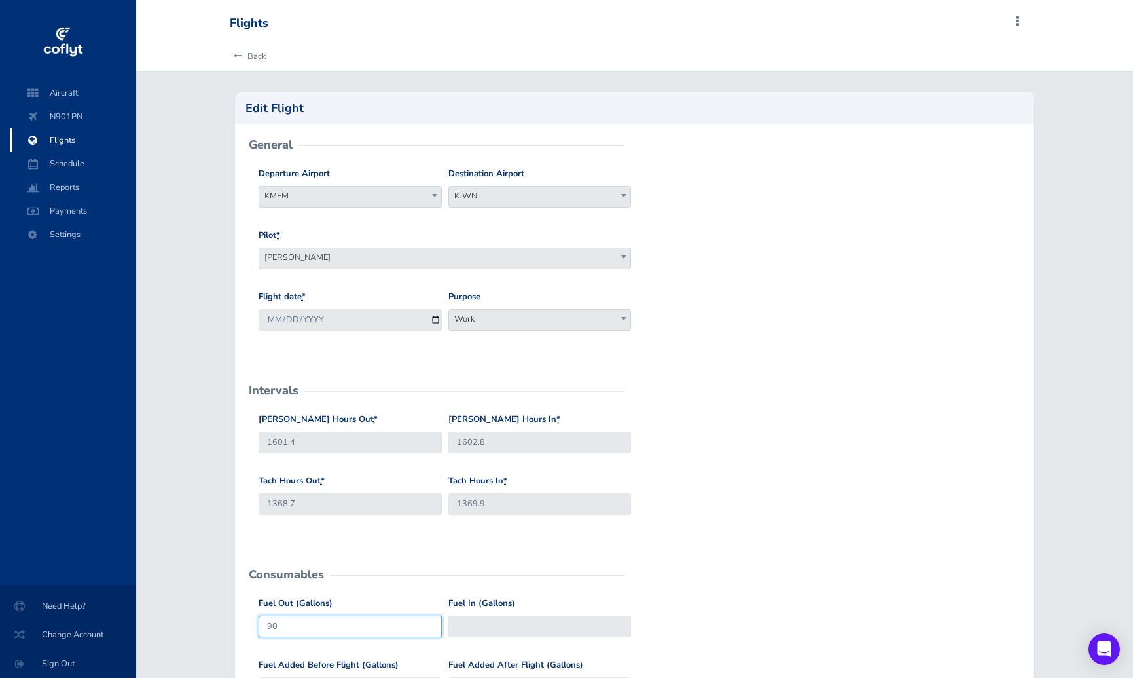
type input "90"
type input "70"
click at [723, 558] on form "General Departure Airport KMEM KMEM Destination Airport KJWN KJWN Pilot * David…" at bounding box center [635, 582] width 779 height 874
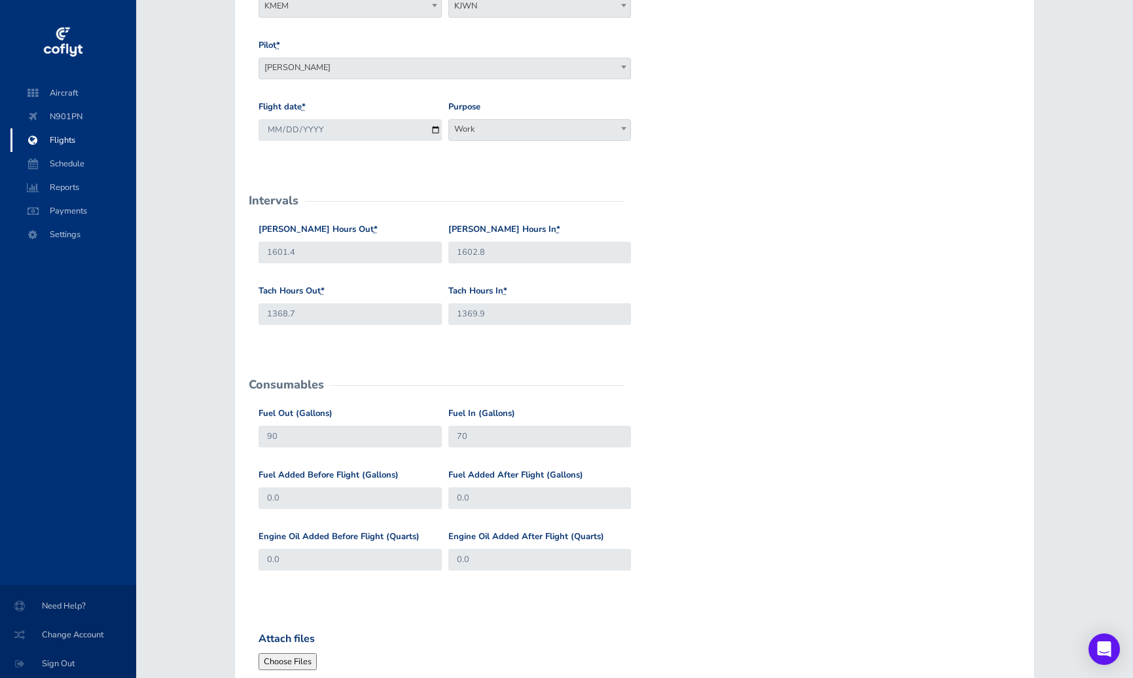
scroll to position [262, 0]
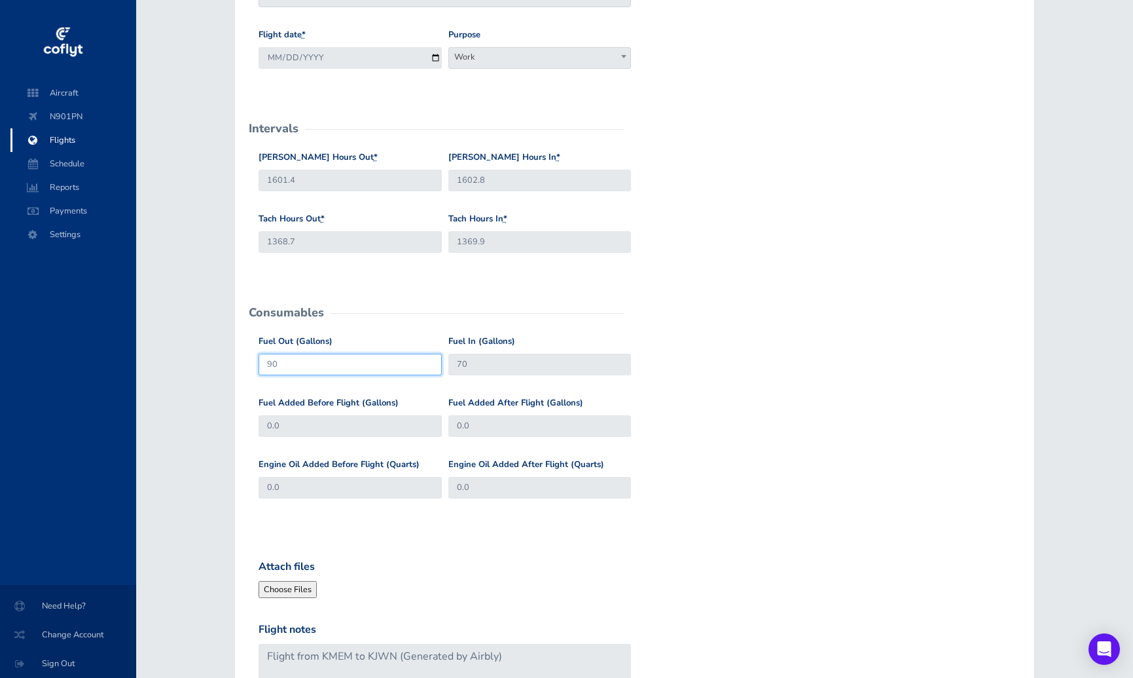
click at [336, 369] on input "90" at bounding box center [350, 365] width 183 height 22
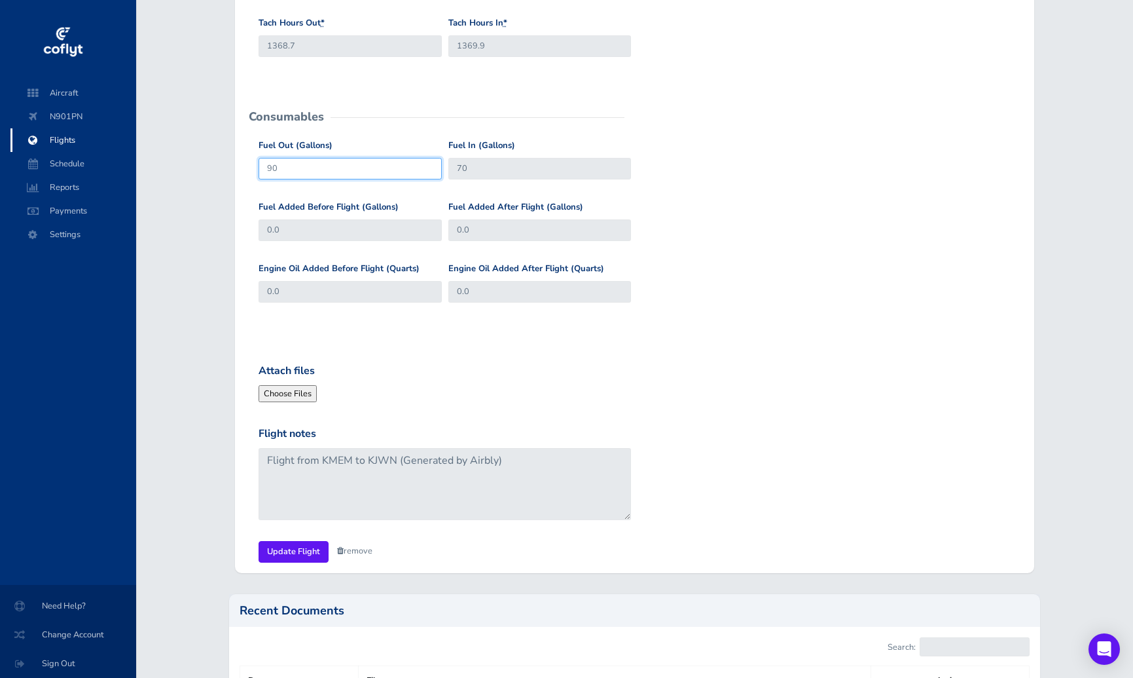
scroll to position [458, 0]
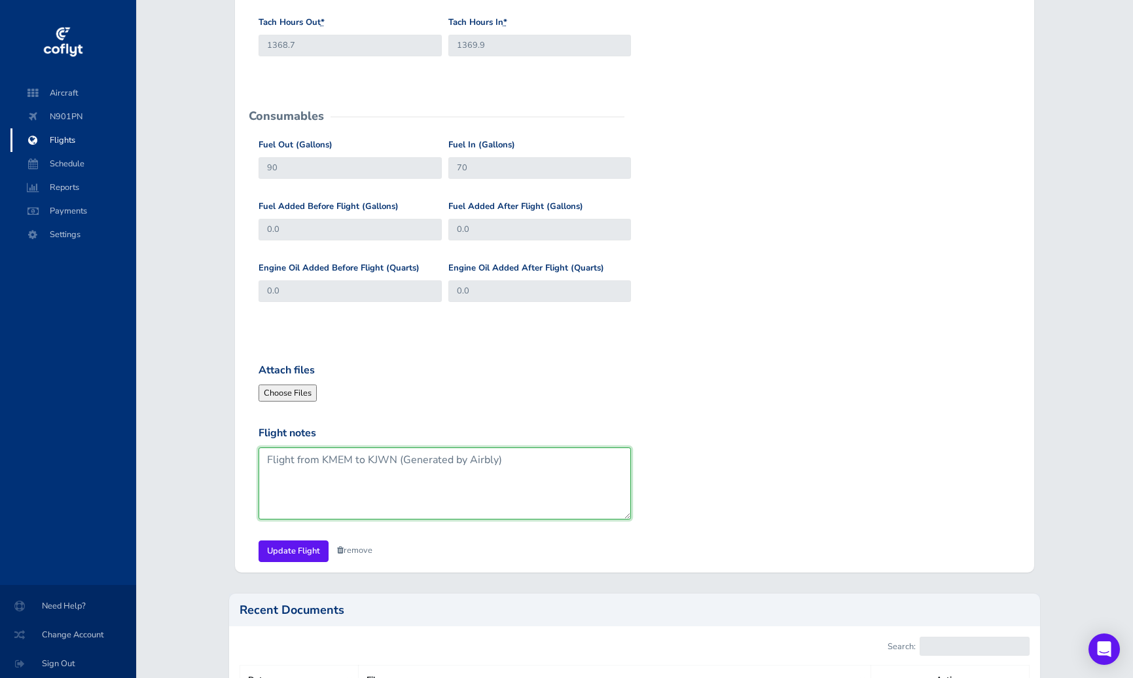
drag, startPoint x: 537, startPoint y: 464, endPoint x: 396, endPoint y: 464, distance: 140.8
click at [396, 464] on textarea "Flight from KMEM to KJWN (Generated by Airbly)" at bounding box center [445, 483] width 373 height 72
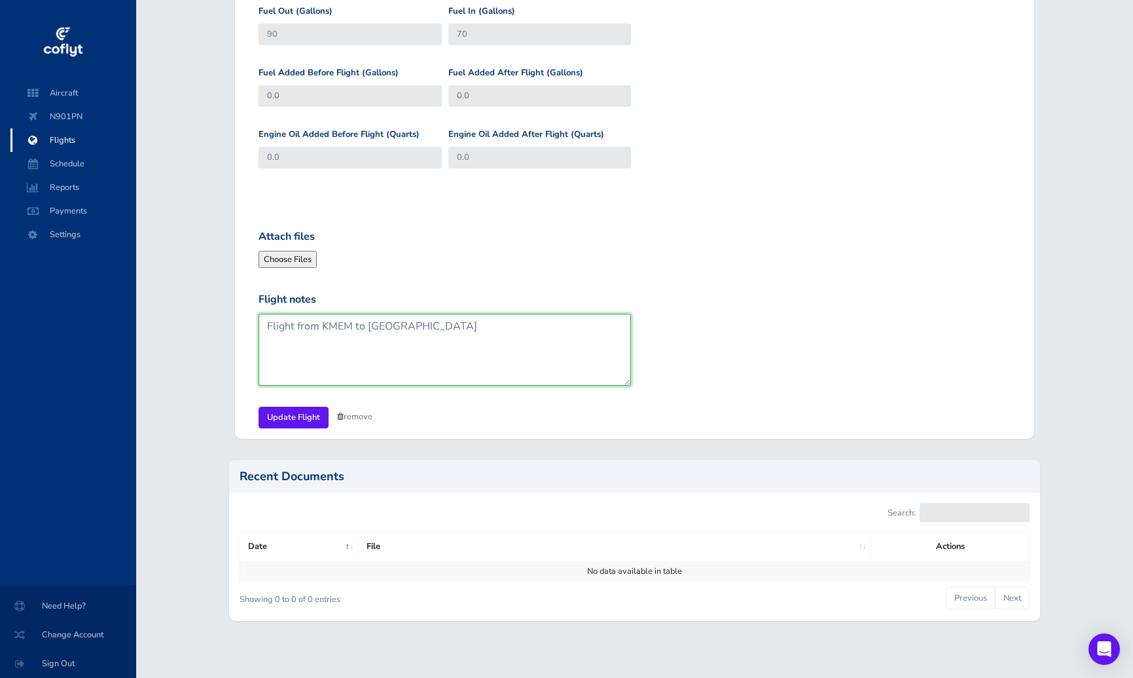
scroll to position [597, 0]
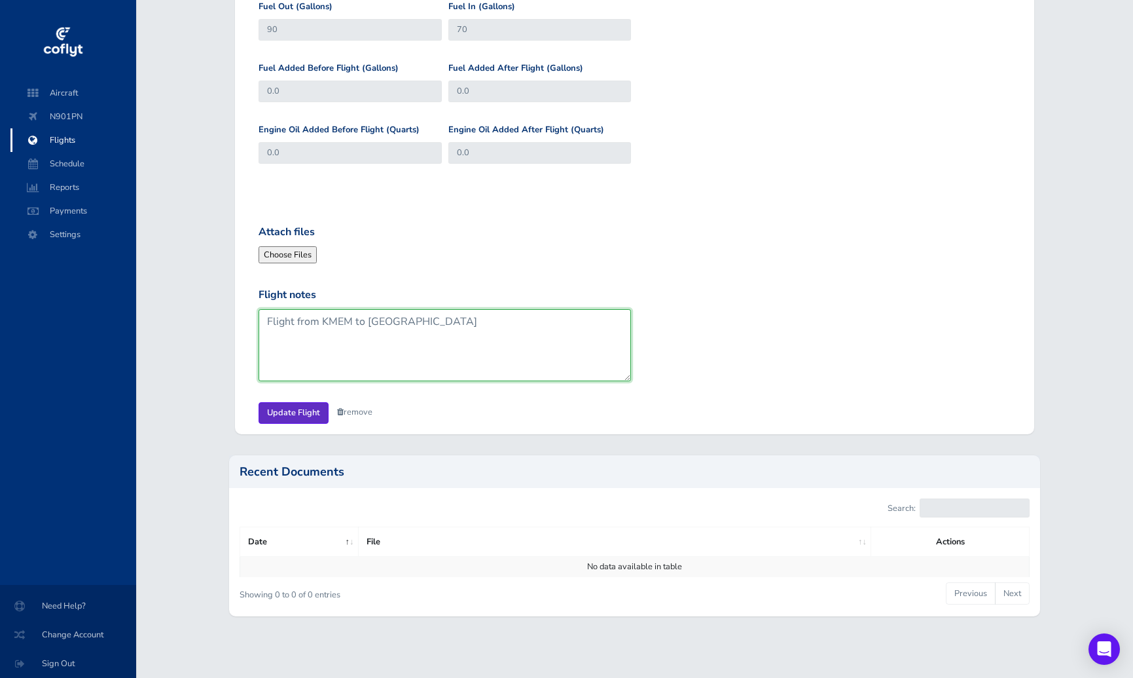
type textarea "Flight from KMEM to [GEOGRAPHIC_DATA]"
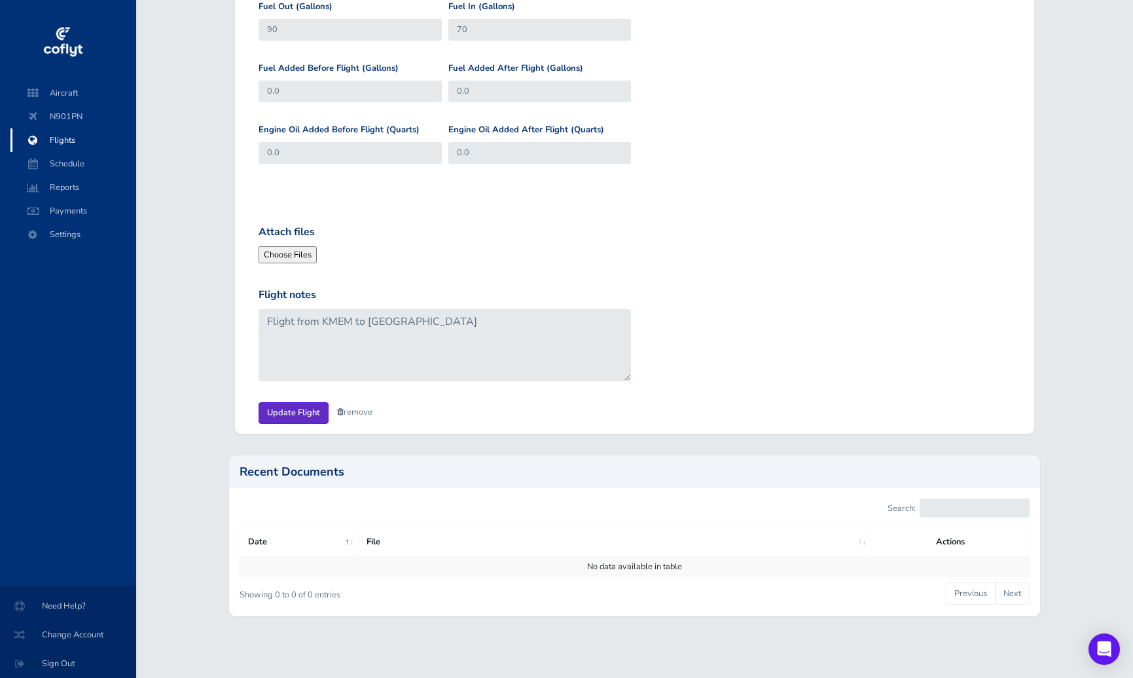
click at [279, 407] on input "Update Flight" at bounding box center [294, 413] width 70 height 22
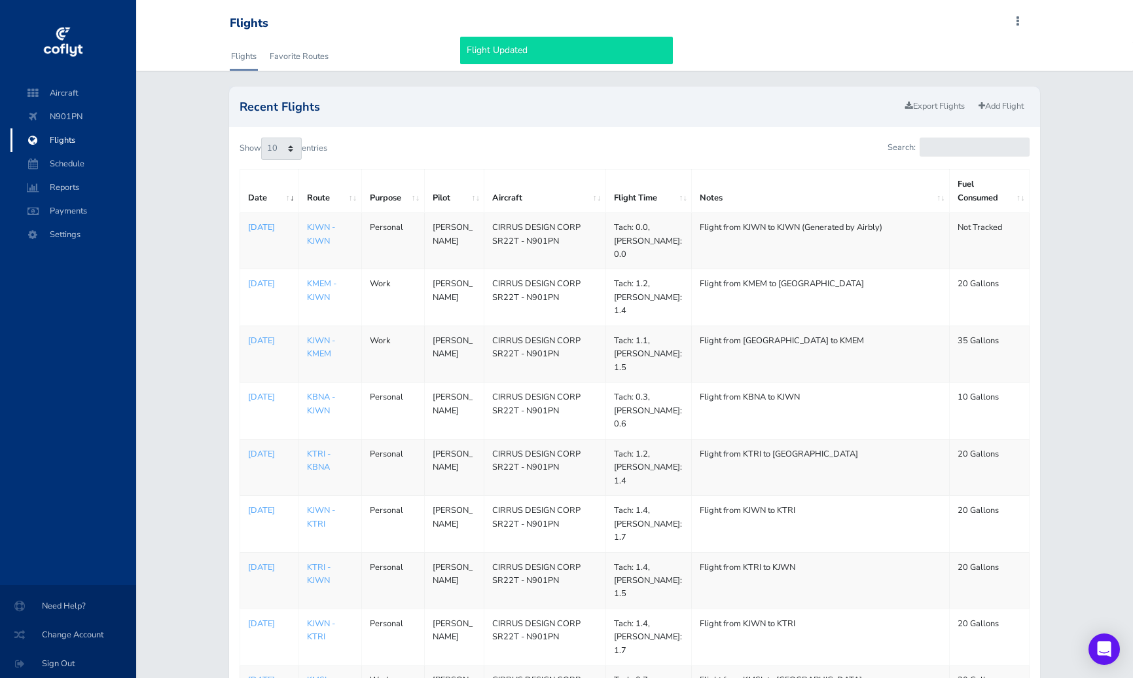
click at [253, 230] on p "[DATE]" at bounding box center [269, 227] width 43 height 13
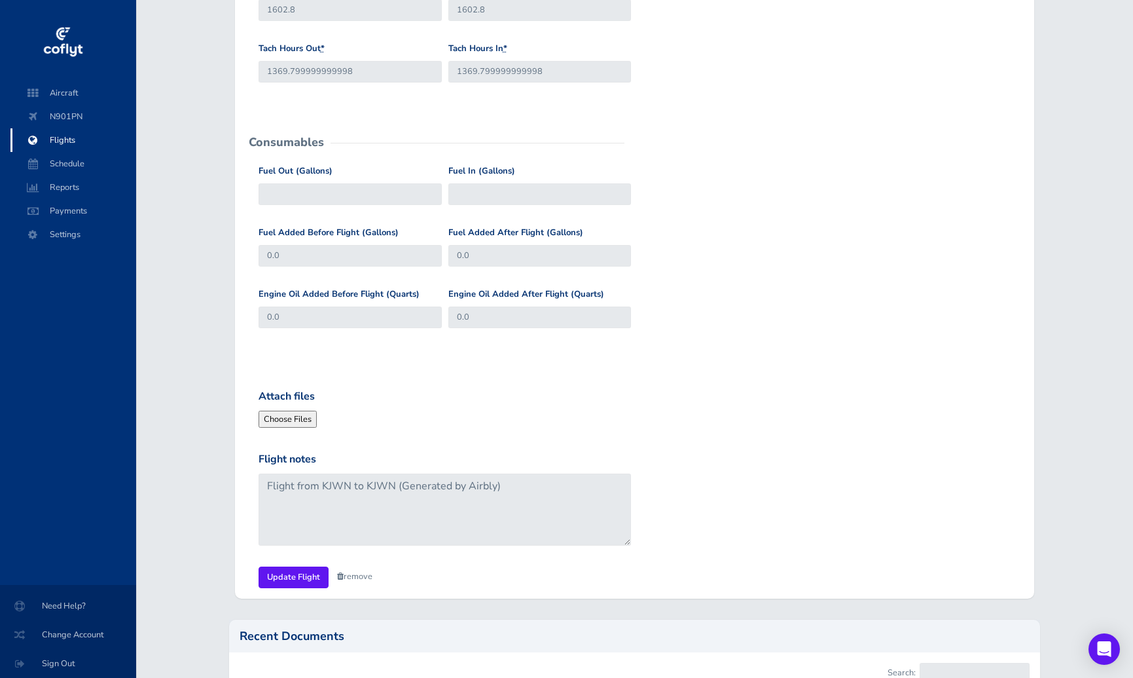
scroll to position [458, 0]
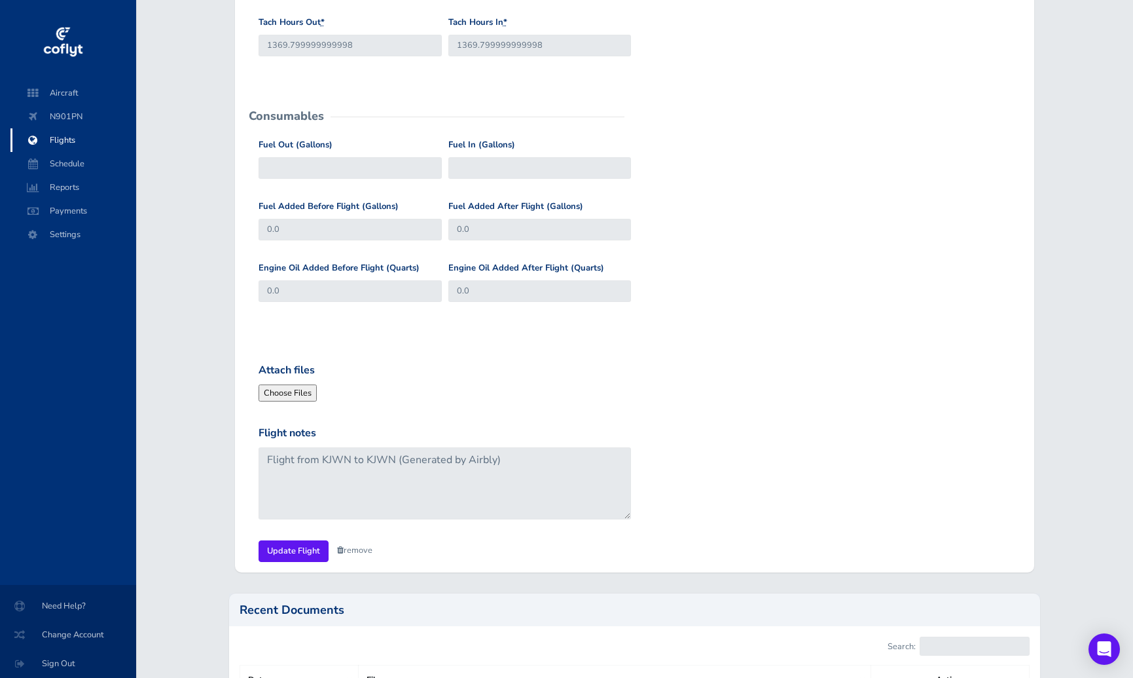
click at [358, 555] on link "remove" at bounding box center [354, 550] width 35 height 12
click at [365, 549] on link "Are you sure?" at bounding box center [369, 551] width 64 height 19
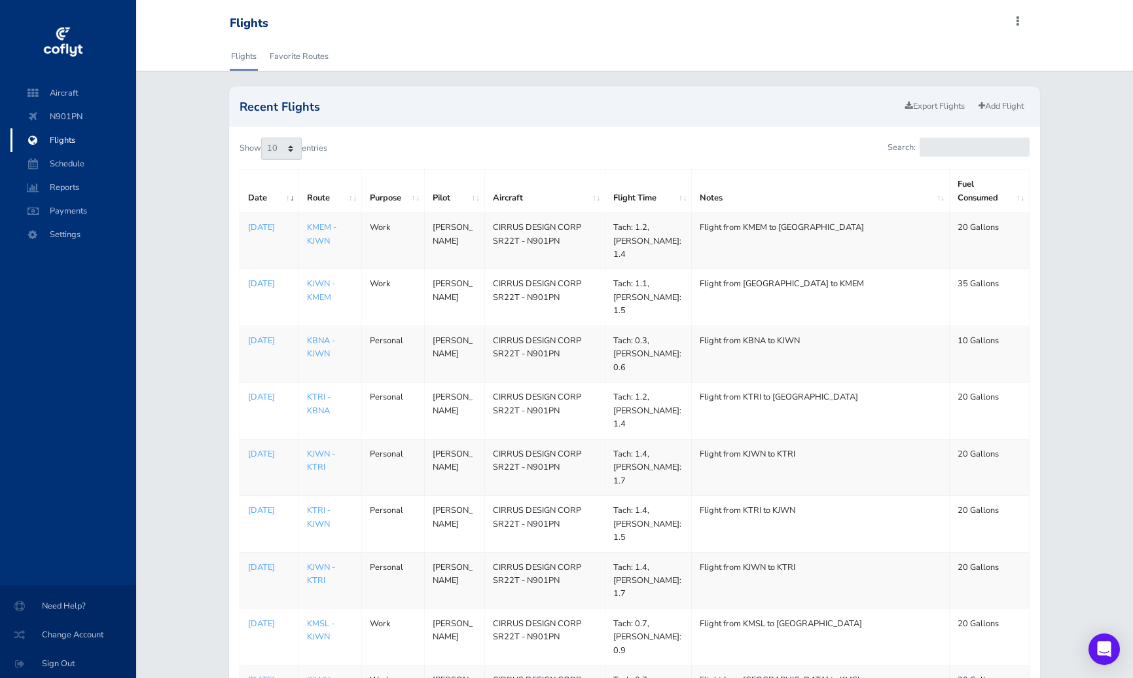
click at [263, 282] on p "[DATE]" at bounding box center [269, 283] width 43 height 13
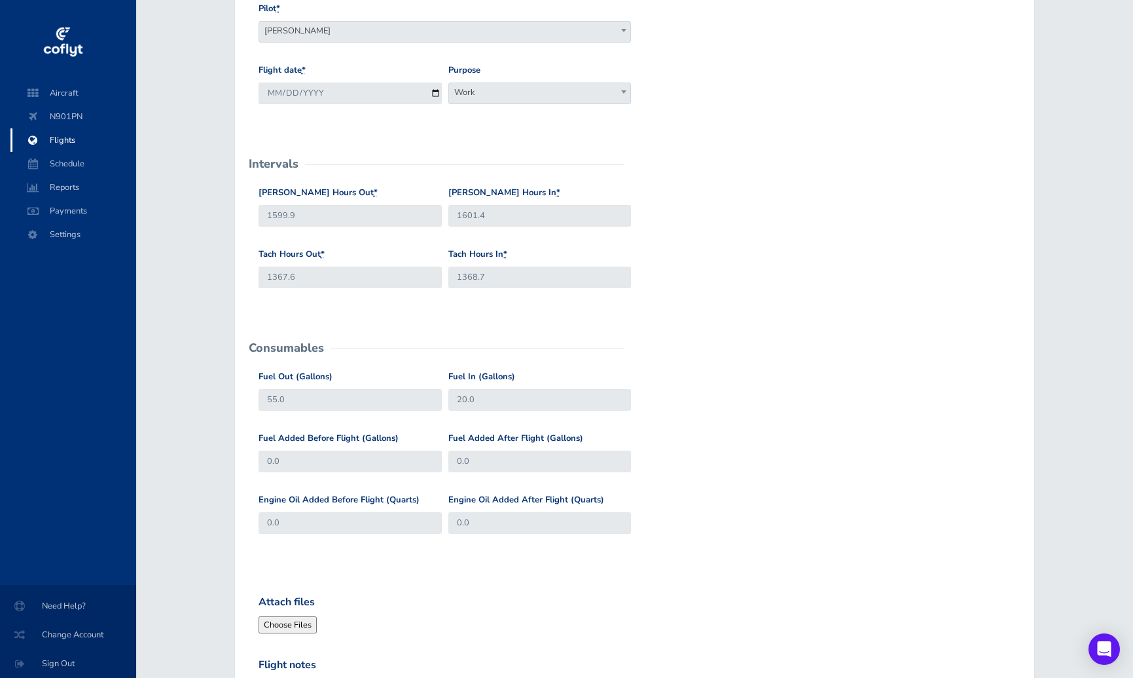
scroll to position [262, 0]
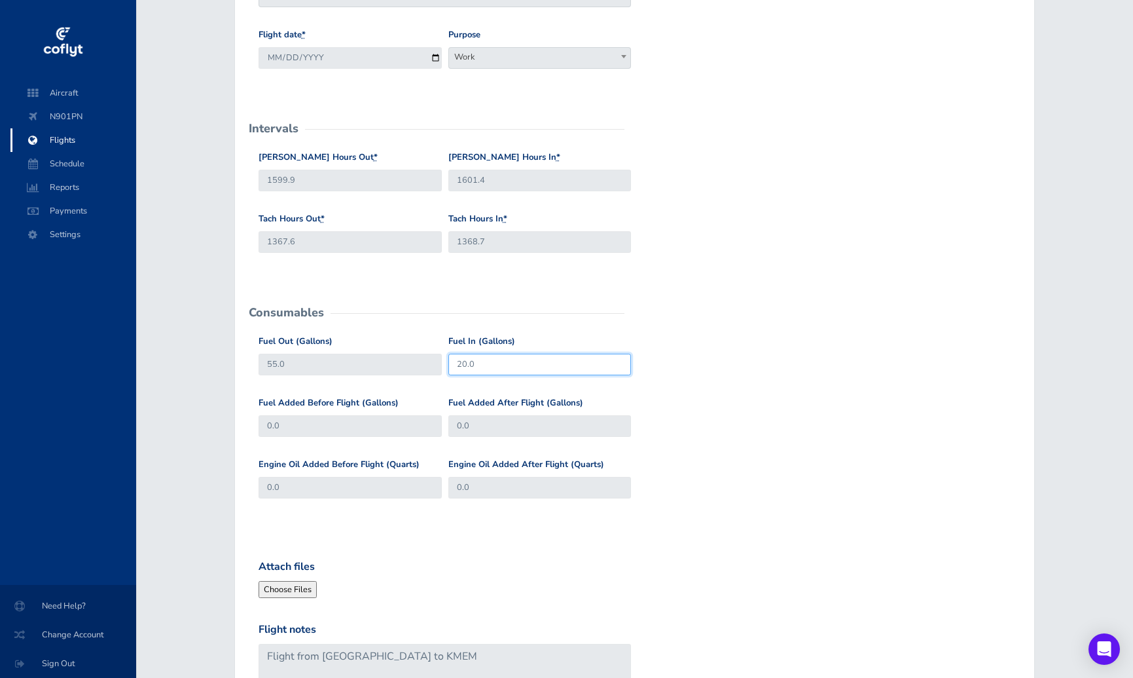
drag, startPoint x: 462, startPoint y: 363, endPoint x: 426, endPoint y: 365, distance: 35.4
click at [426, 365] on div "Fuel Out (Gallons) 55.0 Fuel In (Gallons) 20.0" at bounding box center [634, 366] width 759 height 62
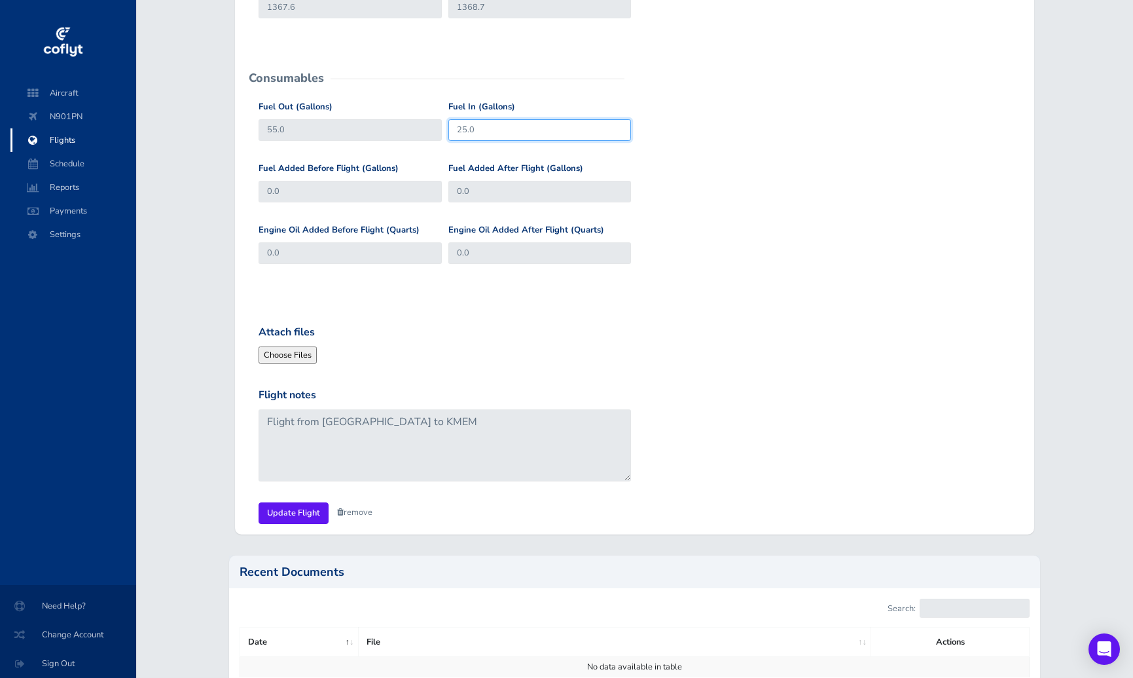
scroll to position [524, 0]
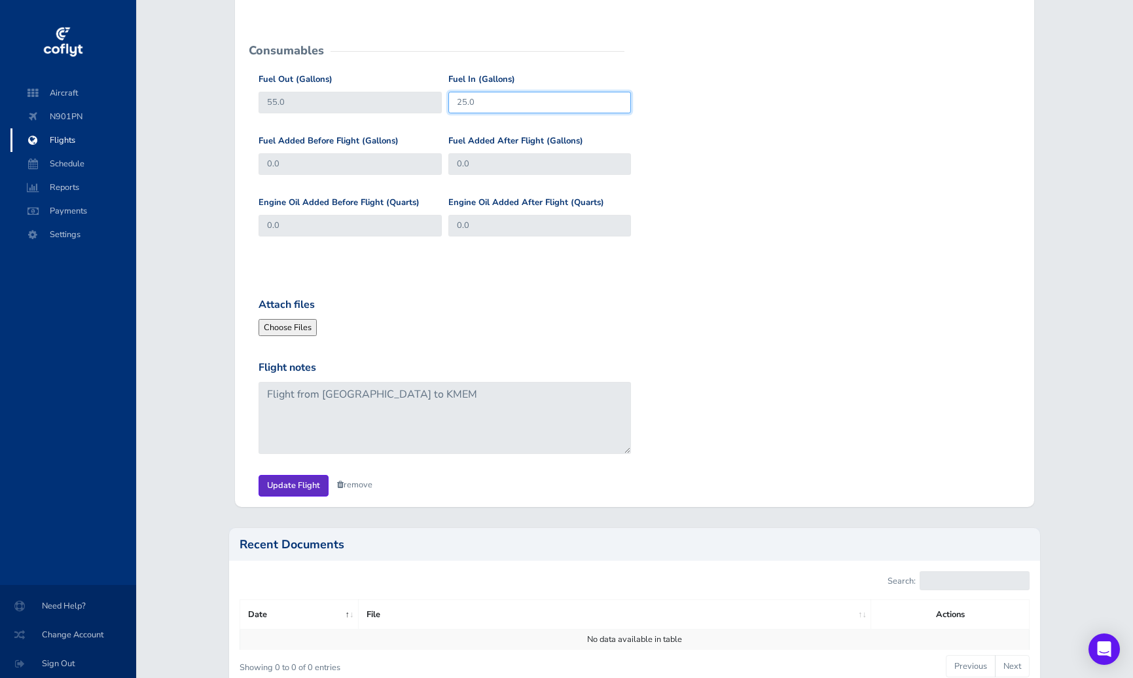
type input "25.0"
click at [302, 486] on input "Update Flight" at bounding box center [294, 486] width 70 height 22
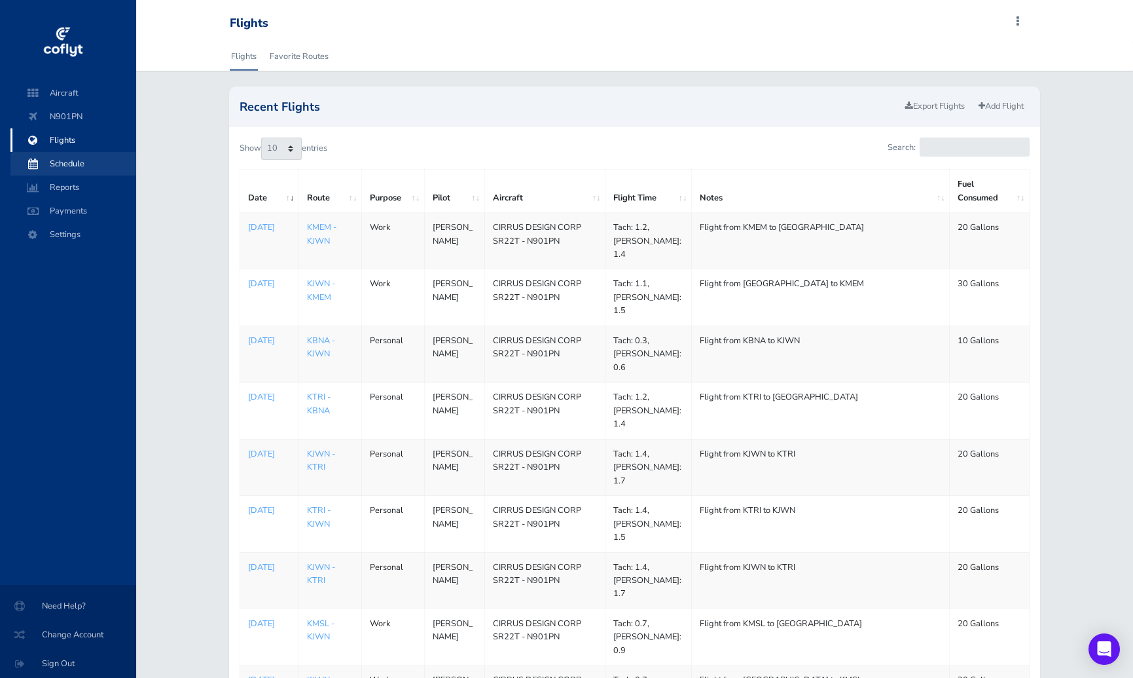
click at [66, 166] on span "Schedule" at bounding box center [74, 164] width 100 height 24
